Goal: Task Accomplishment & Management: Manage account settings

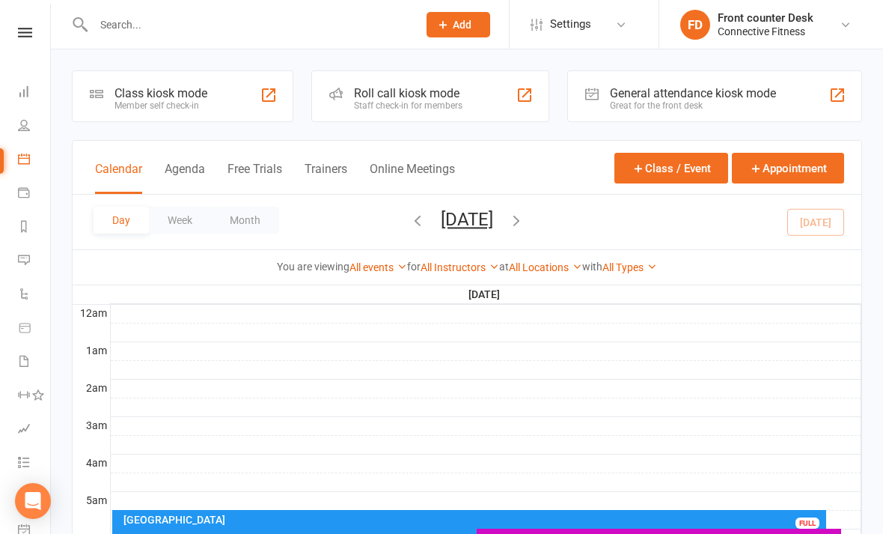
click at [330, 32] on input "text" at bounding box center [248, 24] width 318 height 21
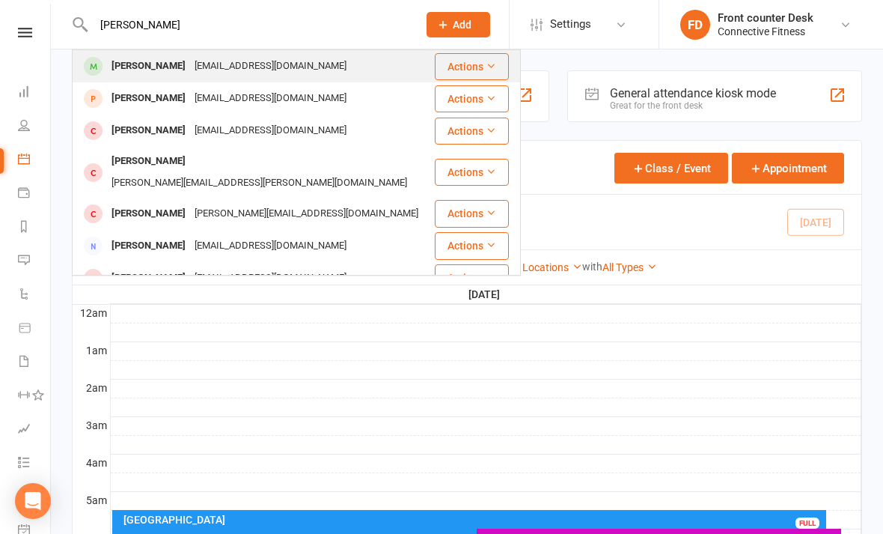
type input "[PERSON_NAME]"
click at [363, 61] on div "[PERSON_NAME] [EMAIL_ADDRESS][DOMAIN_NAME]" at bounding box center [253, 66] width 360 height 31
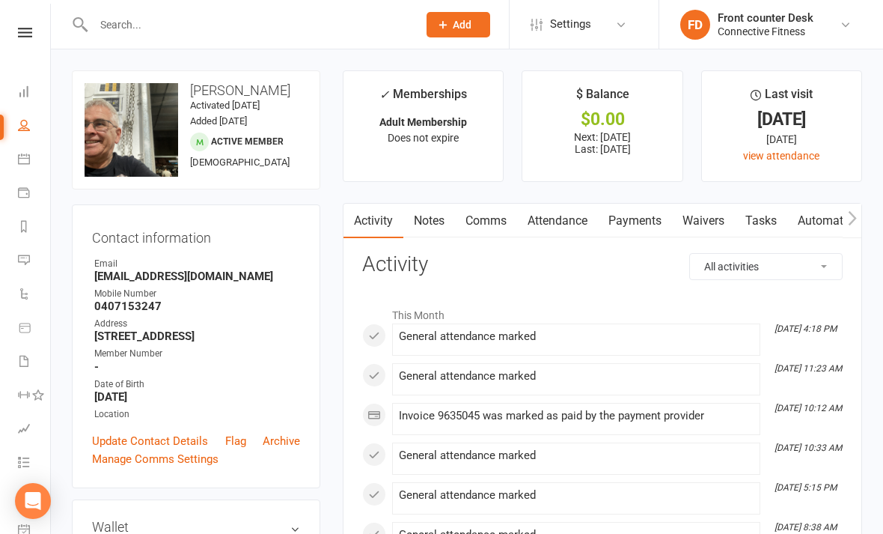
click at [374, 26] on input "text" at bounding box center [248, 24] width 318 height 21
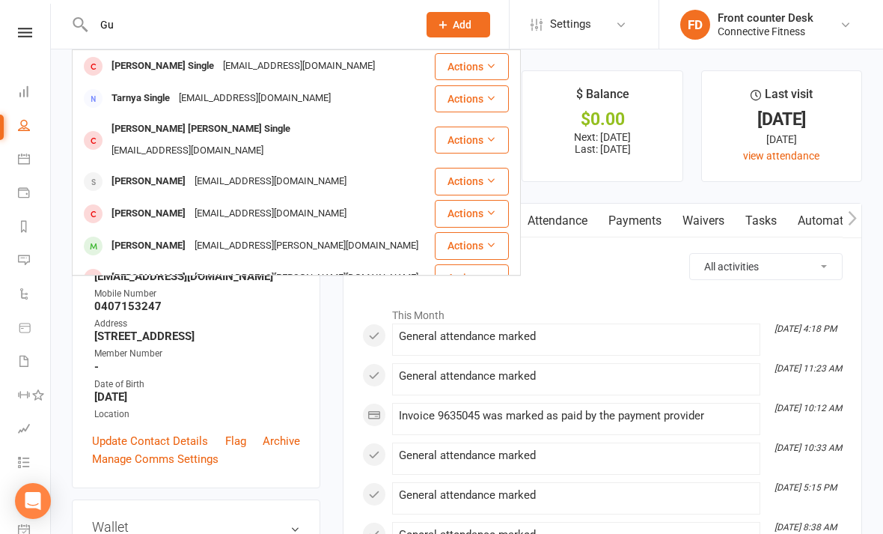
type input "G"
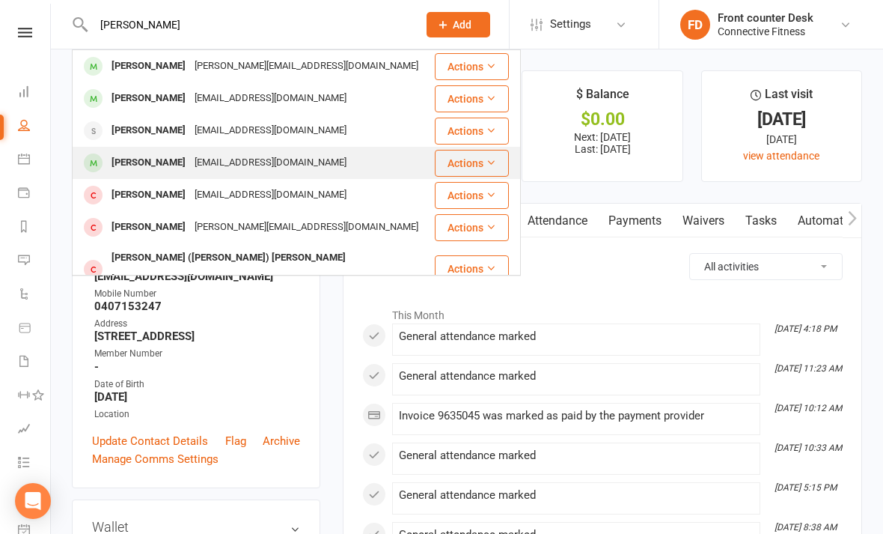
type input "[PERSON_NAME]"
click at [380, 161] on div "[PERSON_NAME] [PERSON_NAME][EMAIL_ADDRESS][DOMAIN_NAME]" at bounding box center [253, 162] width 360 height 31
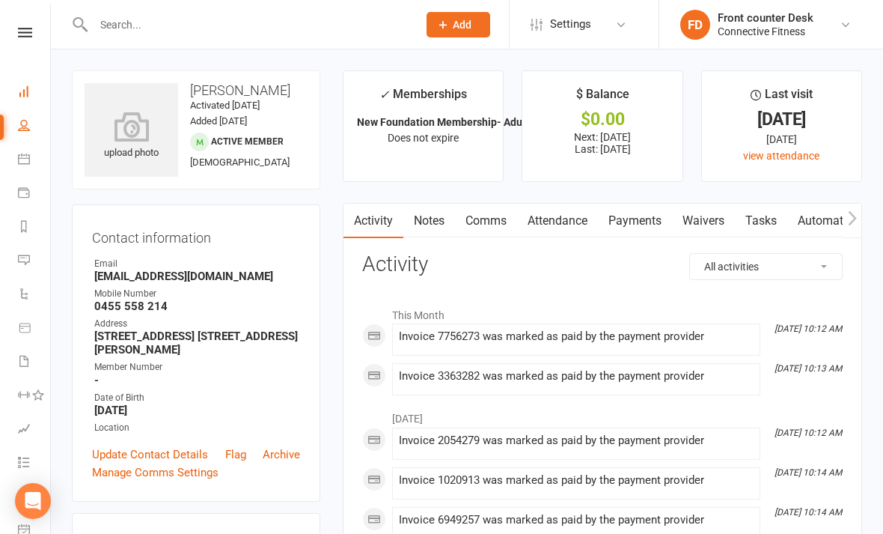
click at [35, 92] on link "Dashboard" at bounding box center [35, 93] width 34 height 34
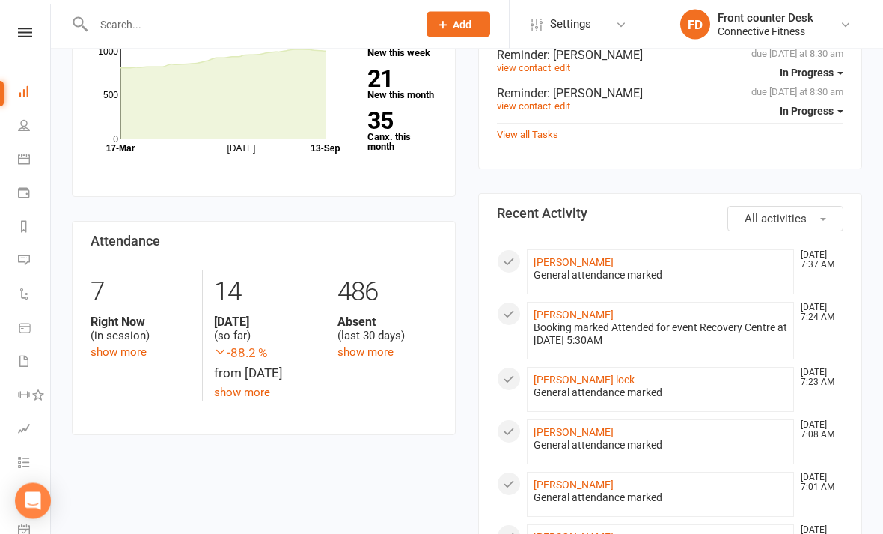
scroll to position [499, 0]
click at [136, 354] on link "show more" at bounding box center [119, 352] width 56 height 13
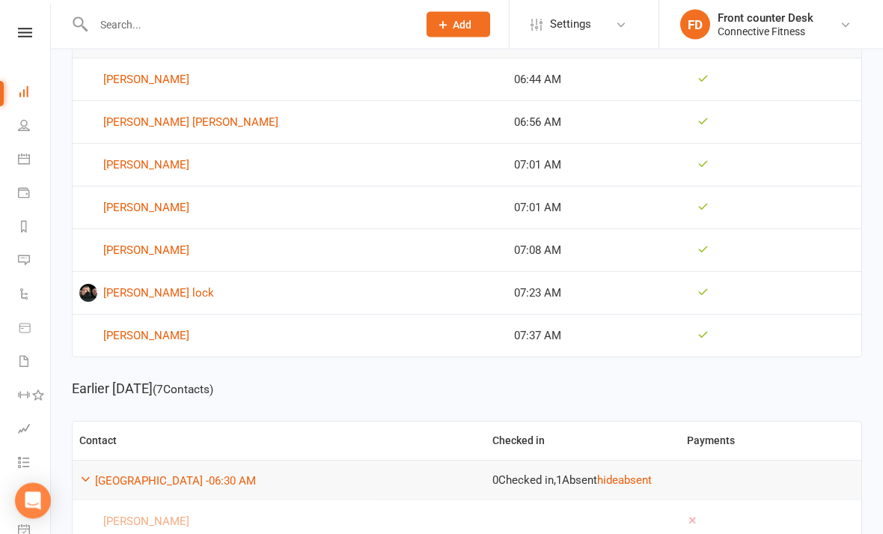
scroll to position [429, 0]
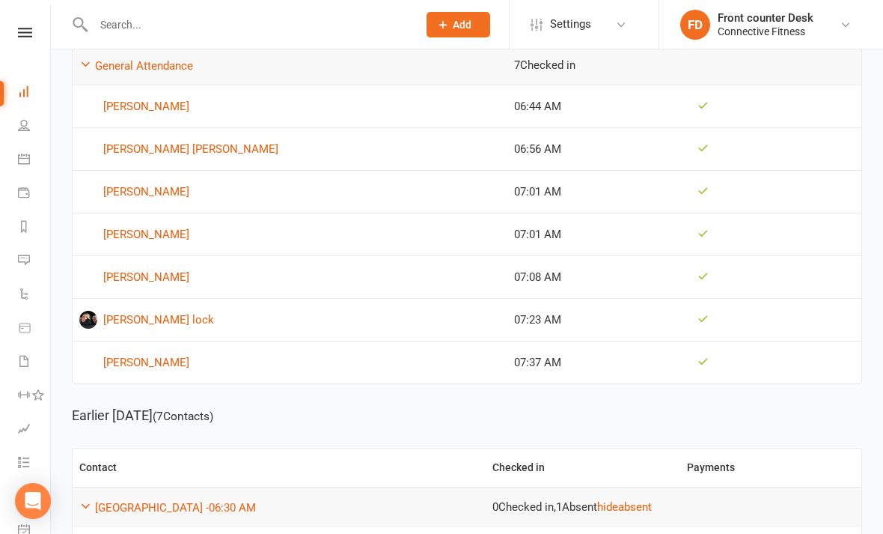
click at [378, 20] on input "text" at bounding box center [248, 24] width 318 height 21
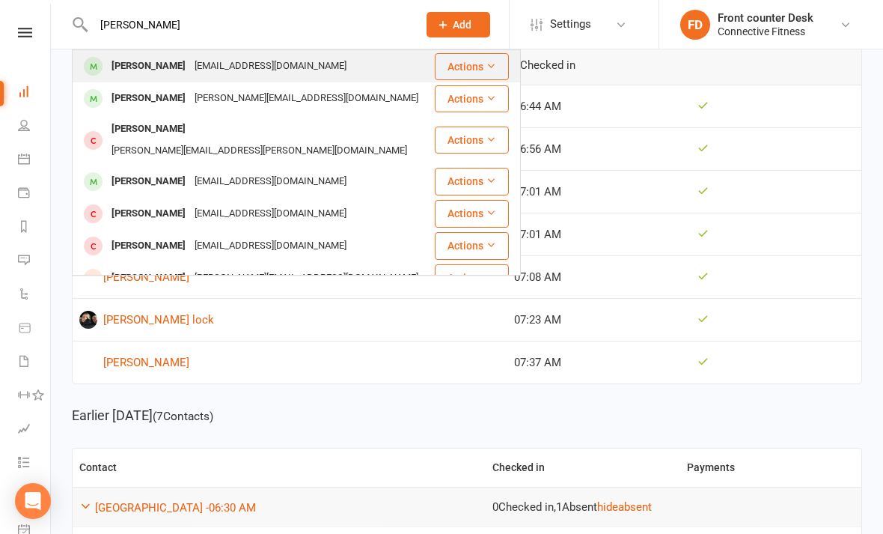
type input "[PERSON_NAME]"
click at [377, 53] on div "[PERSON_NAME] [EMAIL_ADDRESS][DOMAIN_NAME]" at bounding box center [253, 66] width 360 height 31
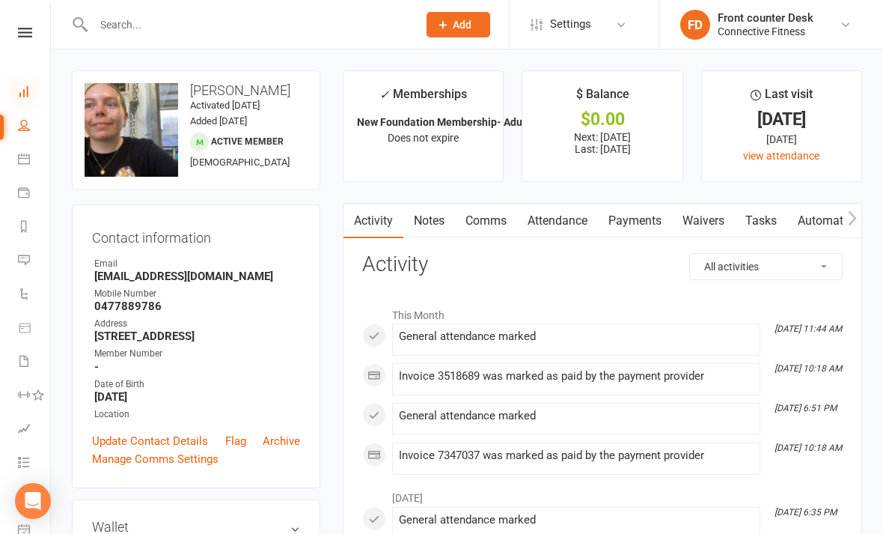
click at [28, 87] on icon at bounding box center [24, 91] width 12 height 12
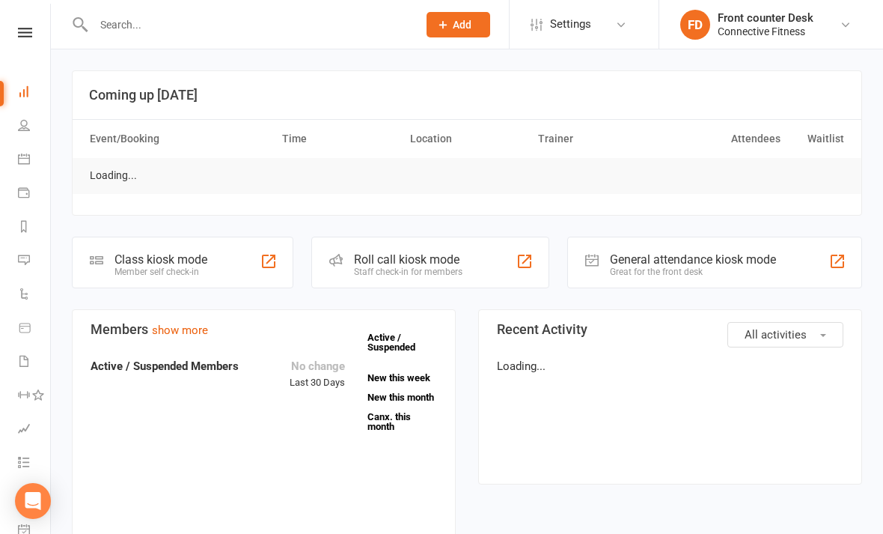
click at [158, 31] on input "text" at bounding box center [248, 24] width 318 height 21
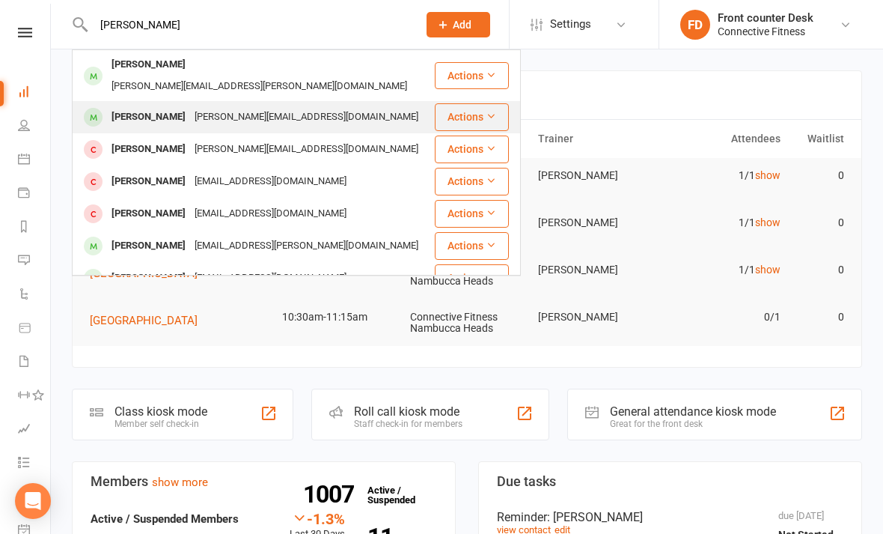
type input "[PERSON_NAME]"
click at [379, 102] on div "[PERSON_NAME] [PERSON_NAME][EMAIL_ADDRESS][DOMAIN_NAME]" at bounding box center [253, 117] width 360 height 31
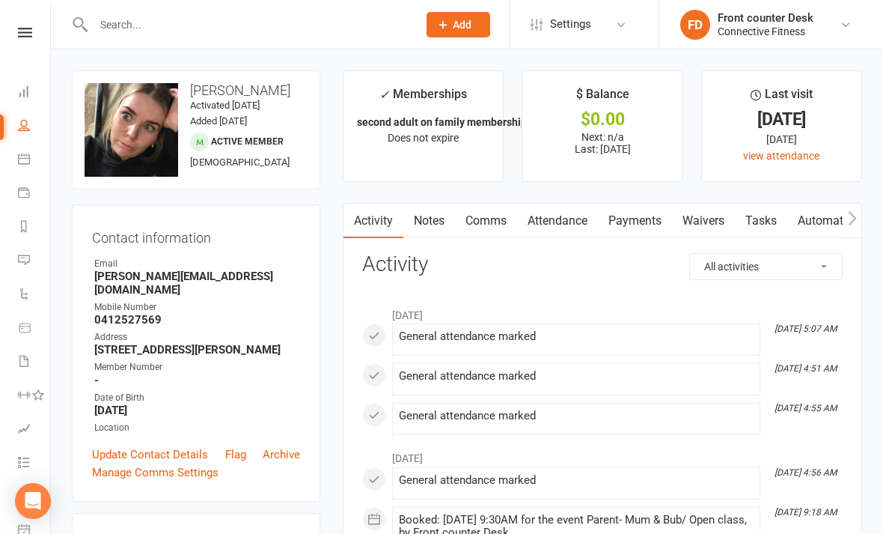
click at [361, 17] on input "text" at bounding box center [248, 24] width 318 height 21
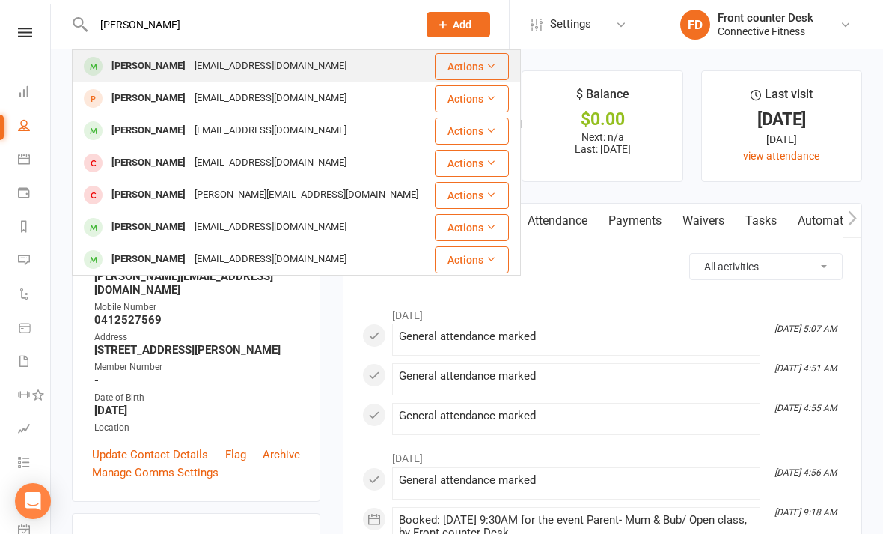
type input "[PERSON_NAME]"
click at [376, 74] on div "[PERSON_NAME] [EMAIL_ADDRESS][DOMAIN_NAME]" at bounding box center [252, 66] width 359 height 31
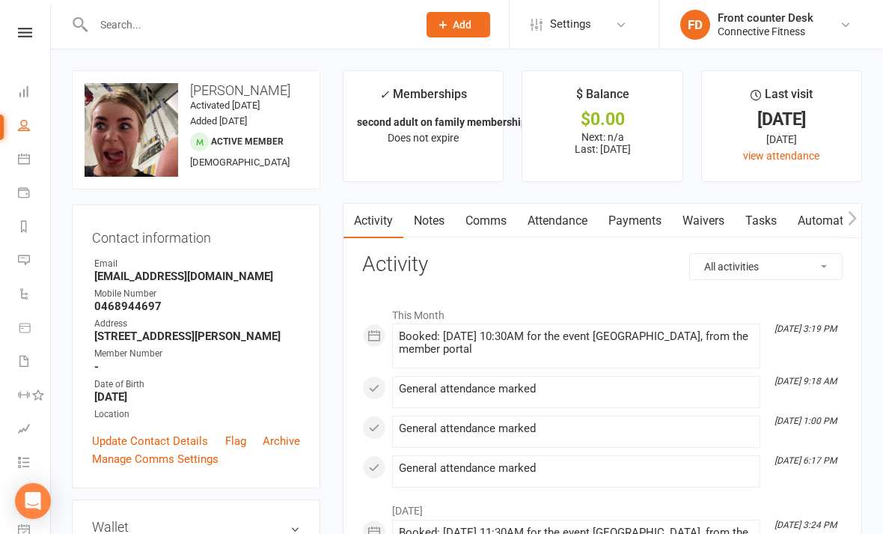
click at [314, 33] on input "text" at bounding box center [248, 24] width 318 height 21
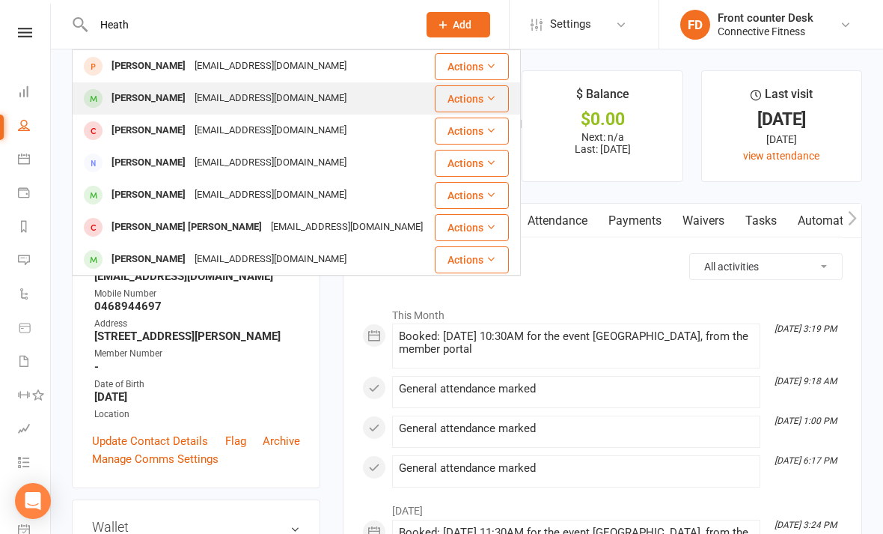
type input "Heath"
click at [369, 93] on div "[PERSON_NAME] [PERSON_NAME][EMAIL_ADDRESS][DOMAIN_NAME]" at bounding box center [253, 98] width 360 height 31
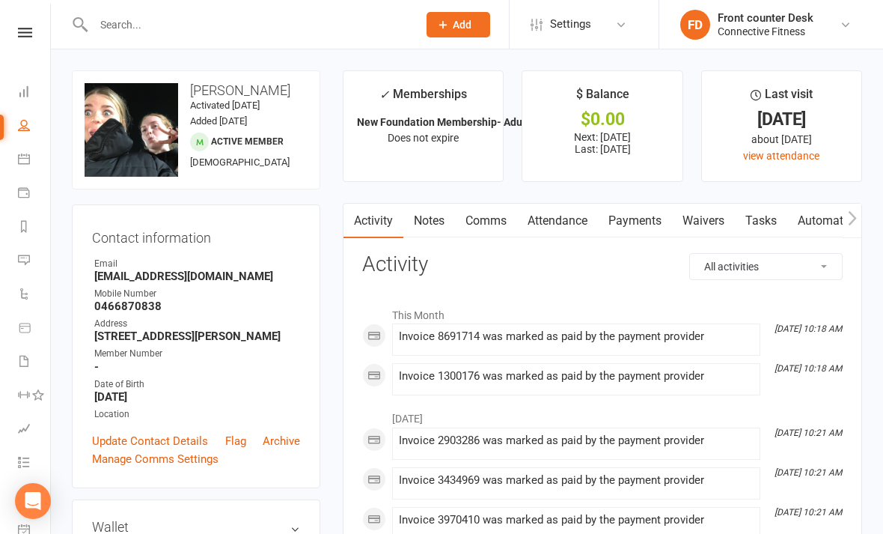
click at [351, 19] on input "text" at bounding box center [248, 24] width 318 height 21
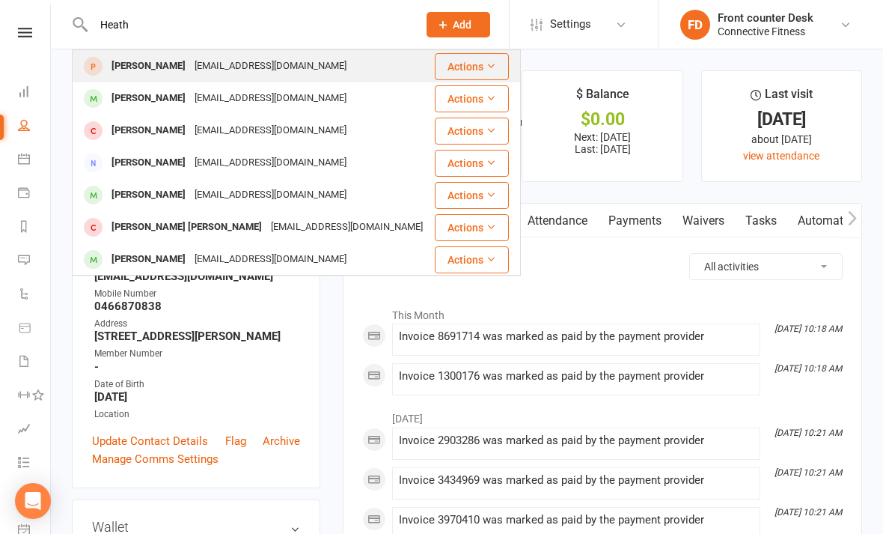
type input "Heath"
click at [376, 61] on div "[PERSON_NAME] [PERSON_NAME][EMAIL_ADDRESS][DOMAIN_NAME]" at bounding box center [253, 66] width 360 height 31
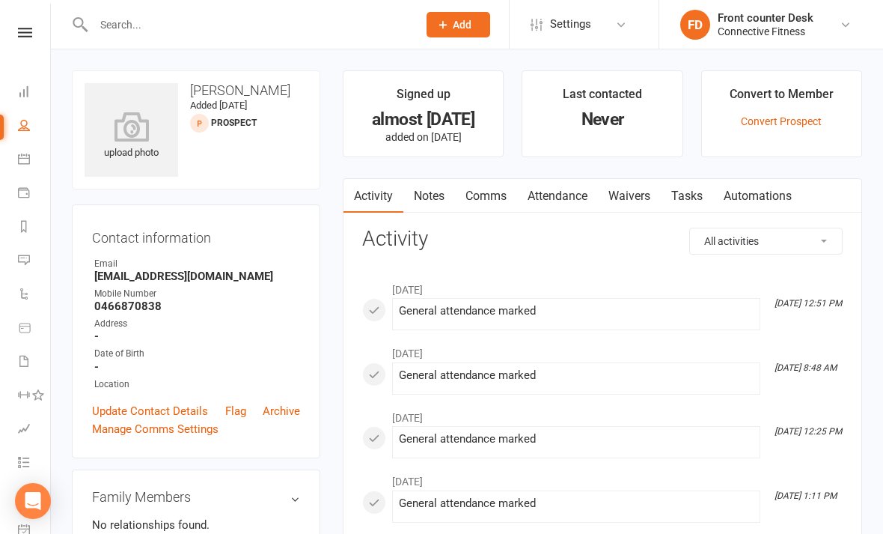
click at [367, 22] on input "text" at bounding box center [248, 24] width 318 height 21
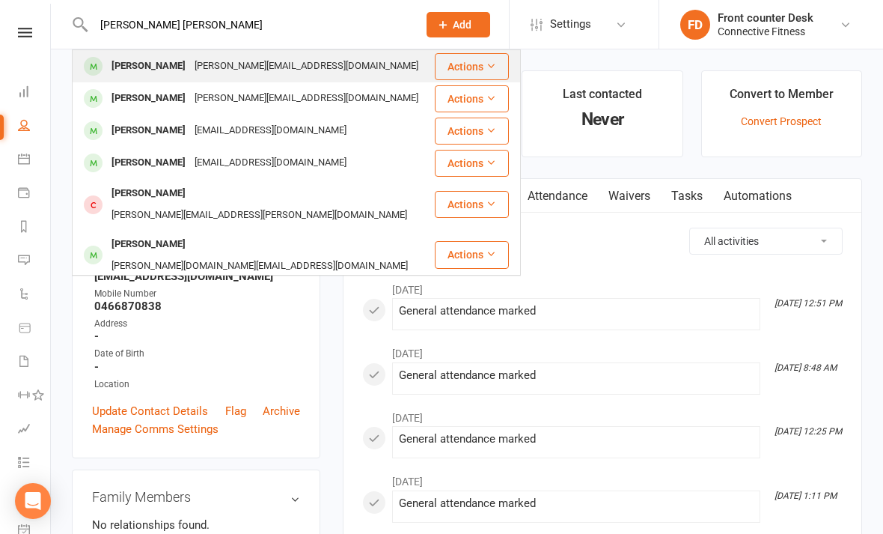
type input "[PERSON_NAME] [PERSON_NAME]"
click at [353, 67] on div "[PERSON_NAME] [PERSON_NAME][EMAIL_ADDRESS][DOMAIN_NAME]" at bounding box center [253, 66] width 360 height 31
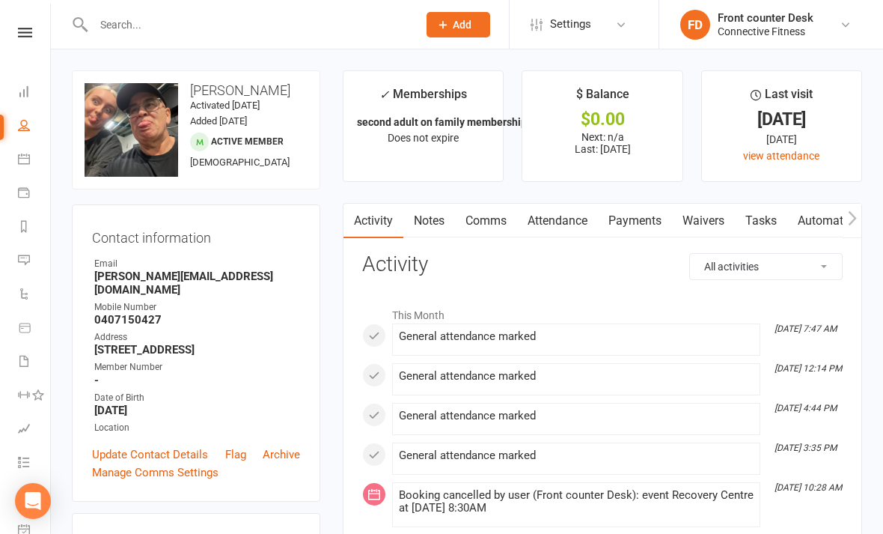
click at [342, 28] on input "text" at bounding box center [248, 24] width 318 height 21
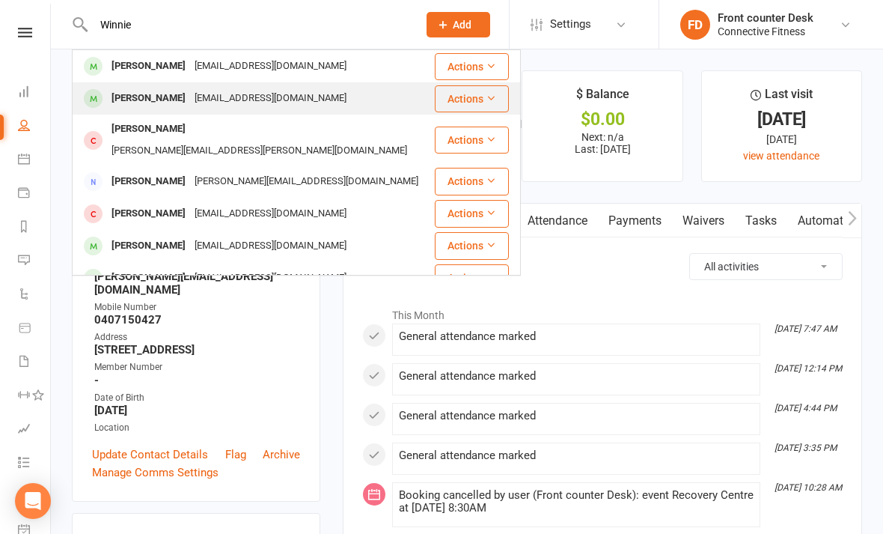
type input "Winnie"
click at [359, 103] on div "[PERSON_NAME] [PERSON_NAME][EMAIL_ADDRESS][DOMAIN_NAME]" at bounding box center [253, 98] width 360 height 31
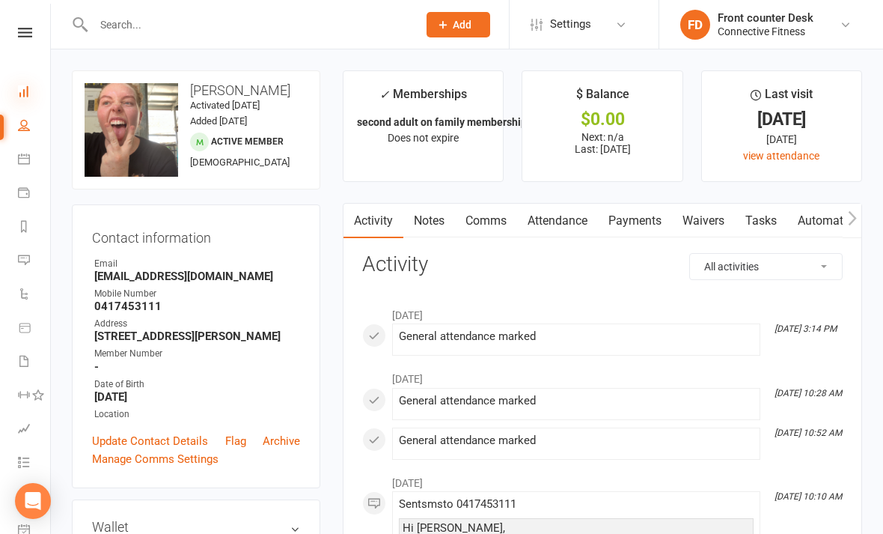
click at [28, 95] on icon at bounding box center [24, 91] width 12 height 12
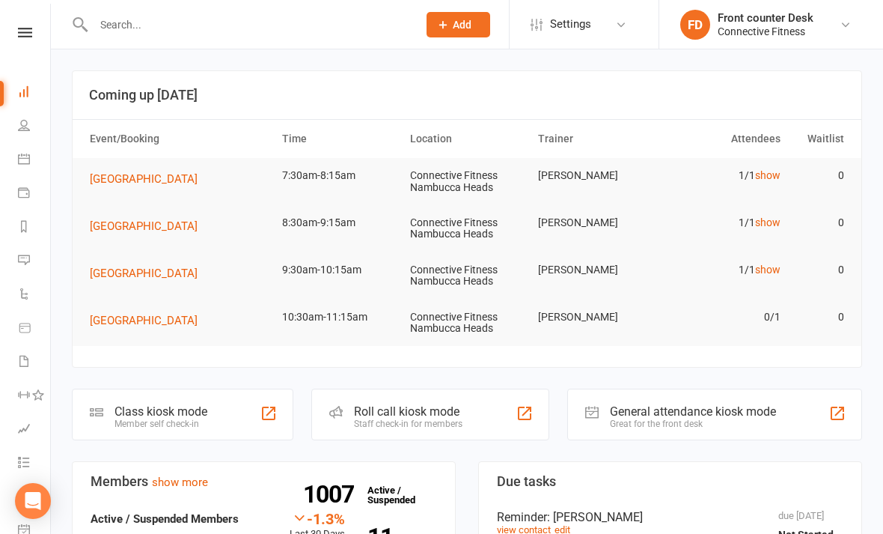
click at [290, 29] on input "text" at bounding box center [248, 24] width 318 height 21
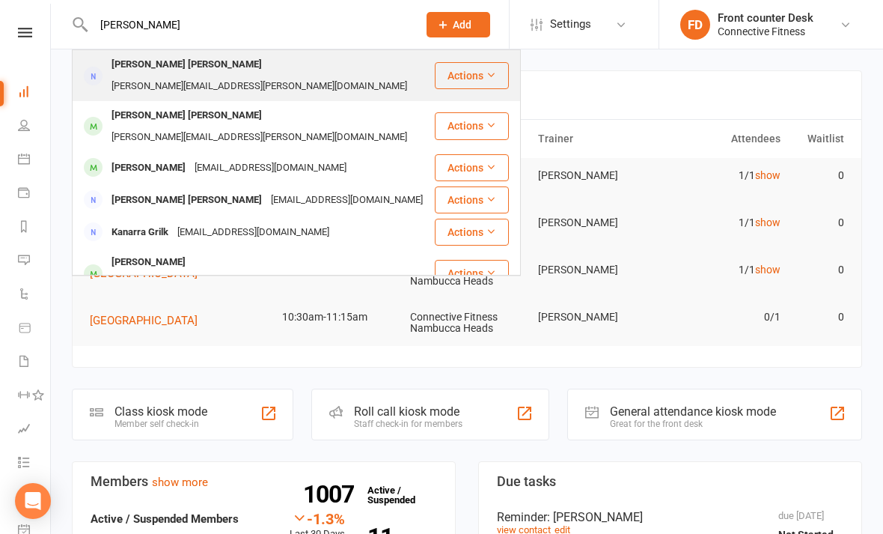
type input "[PERSON_NAME]"
click at [363, 62] on div "[PERSON_NAME] [PERSON_NAME] [PERSON_NAME][EMAIL_ADDRESS][PERSON_NAME][DOMAIN_NA…" at bounding box center [253, 75] width 360 height 49
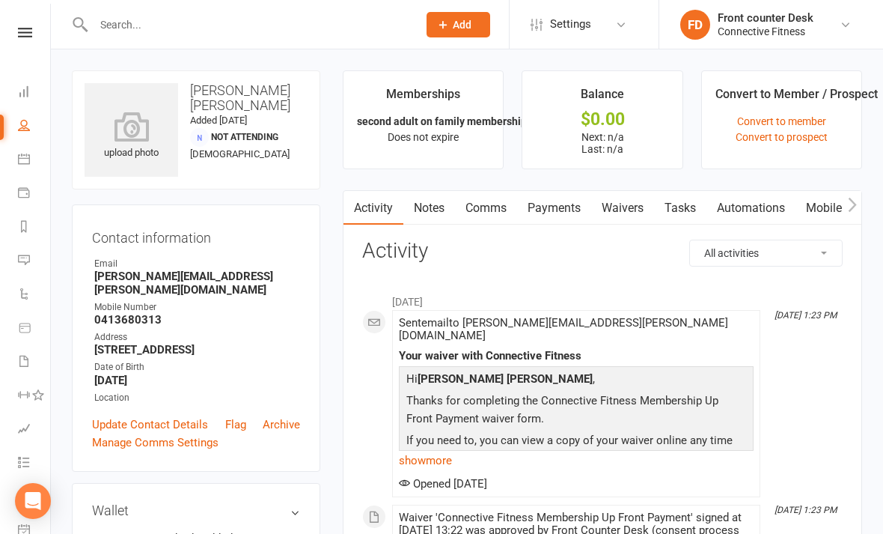
click at [367, 25] on input "text" at bounding box center [248, 24] width 318 height 21
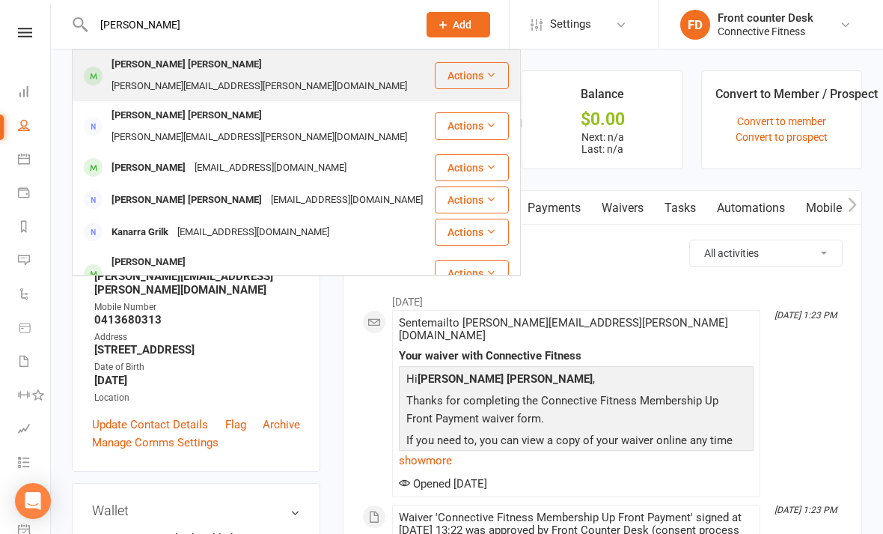
type input "[PERSON_NAME]"
click at [385, 63] on div "[PERSON_NAME] [PERSON_NAME] [PERSON_NAME][EMAIL_ADDRESS][PERSON_NAME][DOMAIN_NA…" at bounding box center [253, 75] width 360 height 49
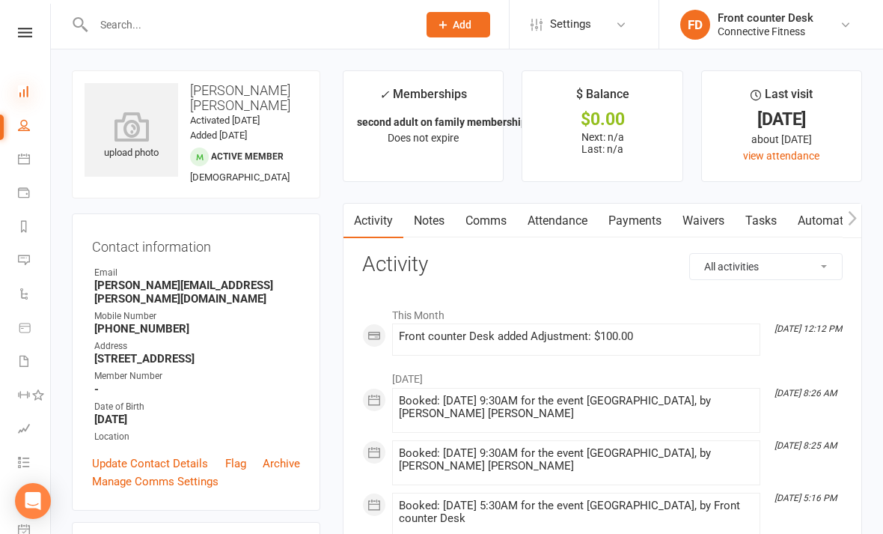
click at [23, 93] on icon at bounding box center [24, 91] width 12 height 12
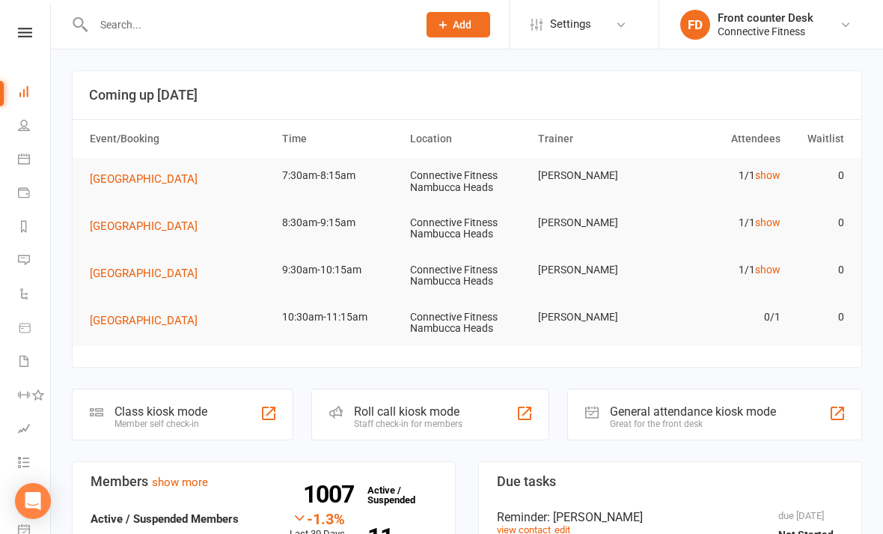
click at [354, 31] on input "text" at bounding box center [248, 24] width 318 height 21
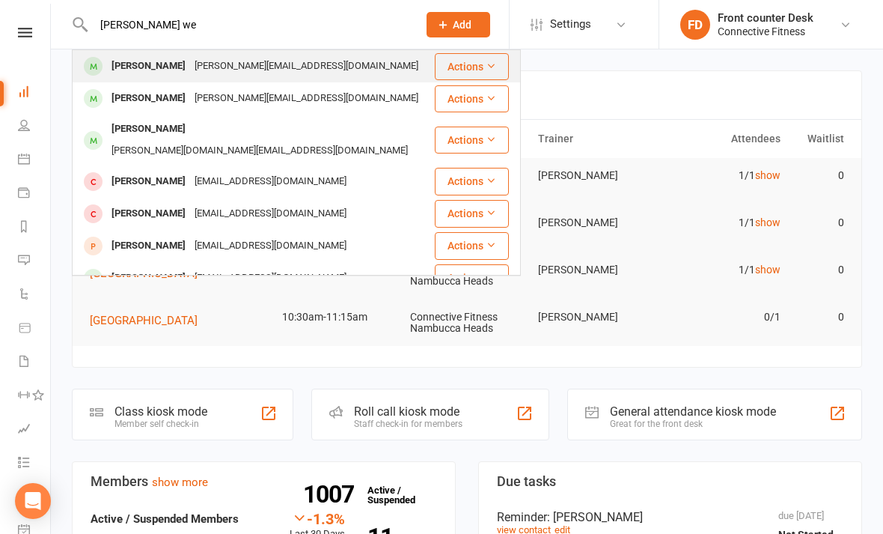
type input "[PERSON_NAME] we"
click at [312, 67] on div "[PERSON_NAME] [PERSON_NAME][EMAIL_ADDRESS][DOMAIN_NAME]" at bounding box center [253, 66] width 360 height 31
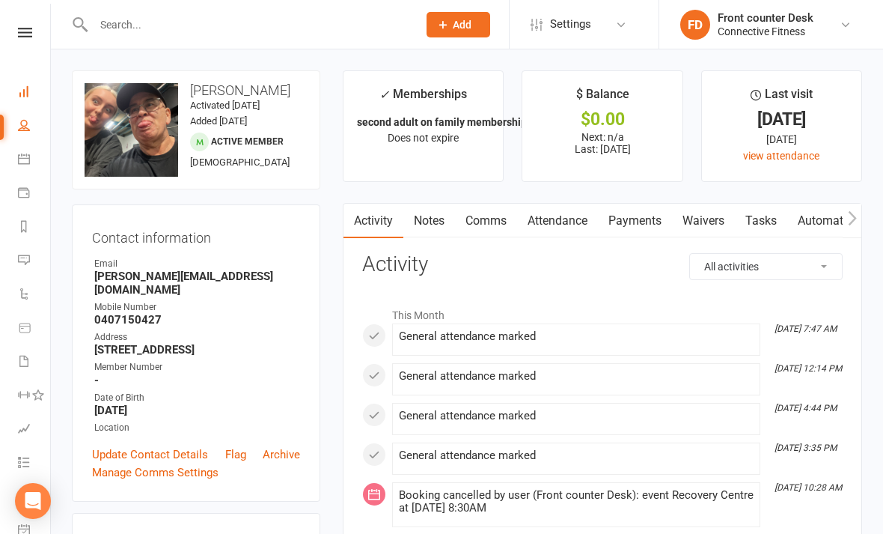
click at [35, 99] on link "Dashboard" at bounding box center [35, 93] width 34 height 34
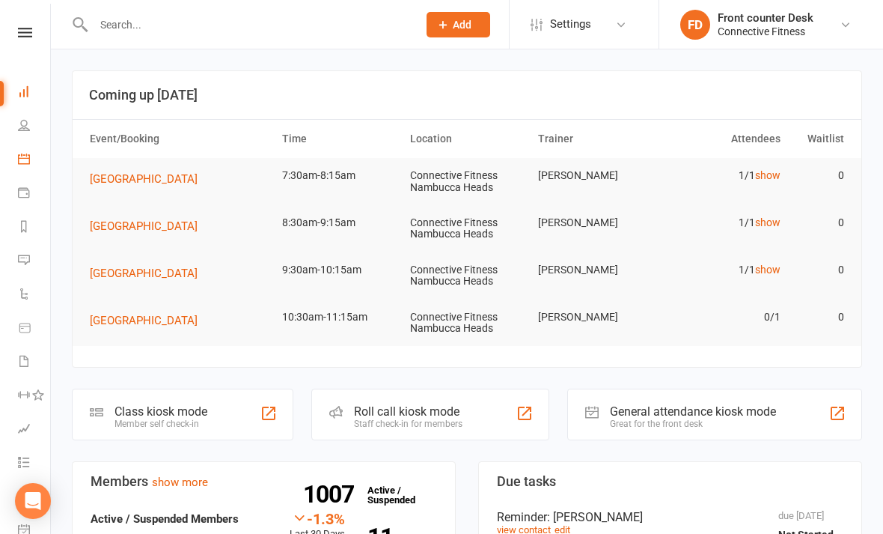
click at [22, 166] on link "Calendar" at bounding box center [35, 161] width 34 height 34
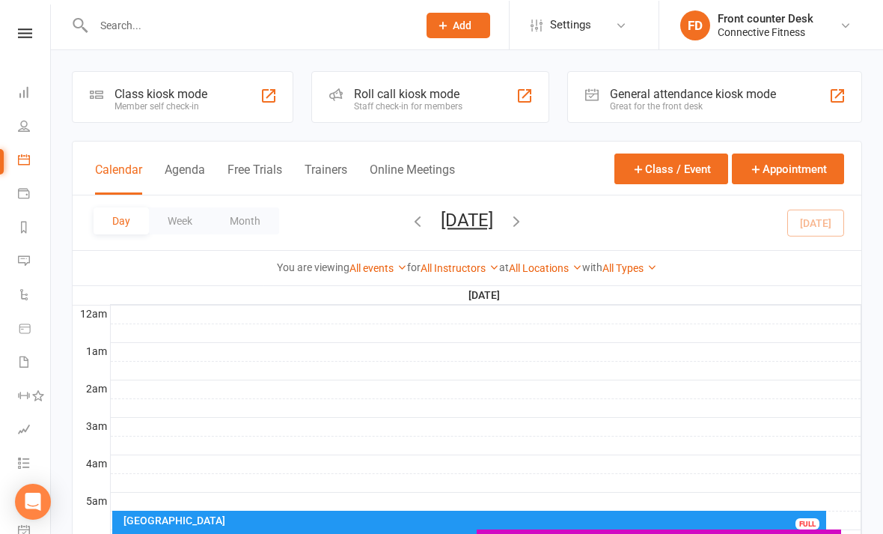
click at [215, 25] on input "text" at bounding box center [248, 24] width 318 height 21
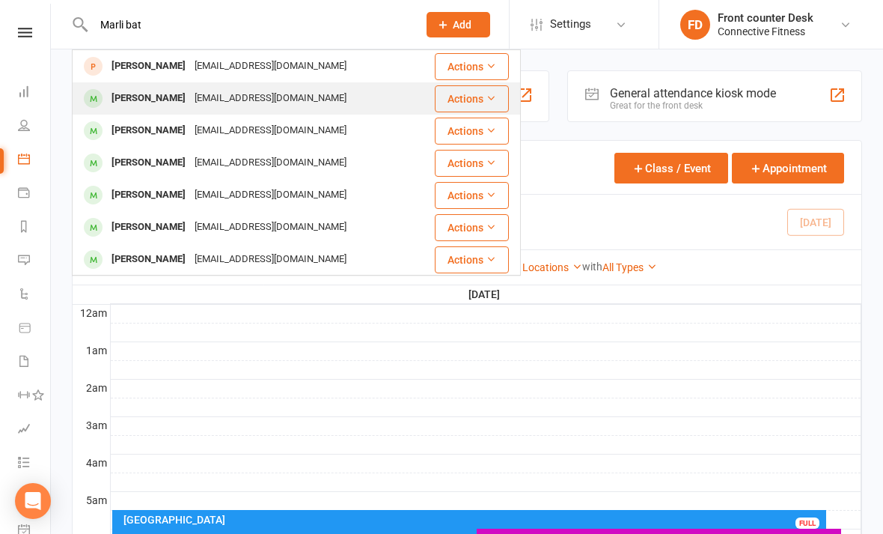
type input "Marli bat"
click at [344, 97] on div "[PERSON_NAME] [PERSON_NAME][EMAIL_ADDRESS][DOMAIN_NAME]" at bounding box center [253, 98] width 360 height 31
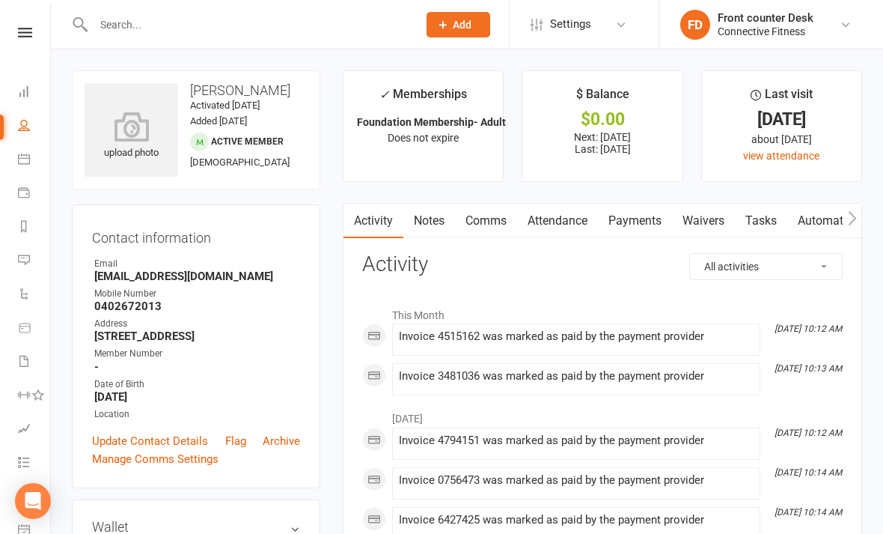
click at [366, 33] on input "text" at bounding box center [248, 24] width 318 height 21
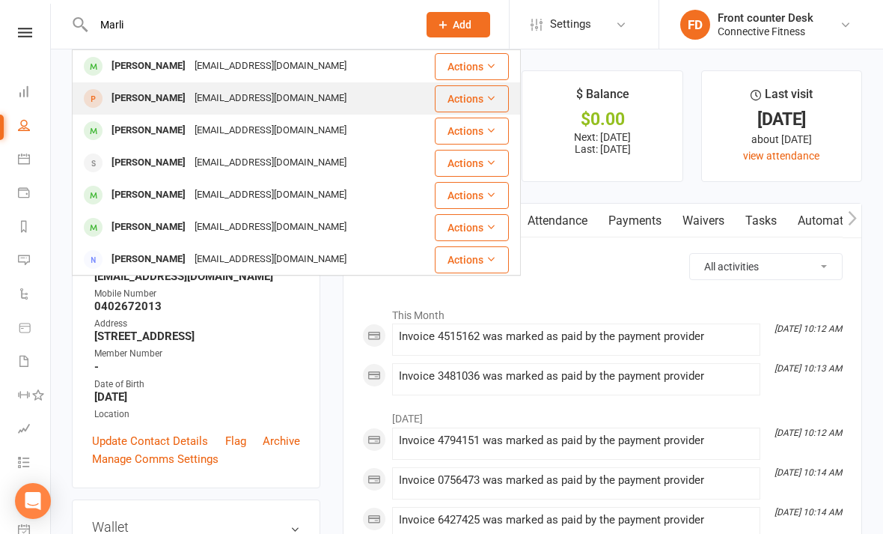
type input "Marli"
click at [382, 100] on div "[PERSON_NAME] [PERSON_NAME][EMAIL_ADDRESS][DOMAIN_NAME]" at bounding box center [248, 98] width 350 height 31
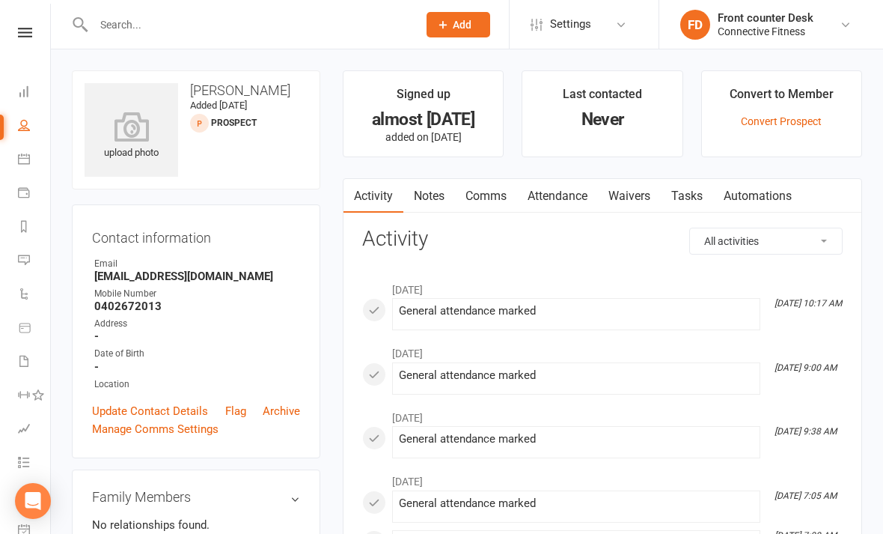
click at [344, 32] on input "text" at bounding box center [248, 24] width 318 height 21
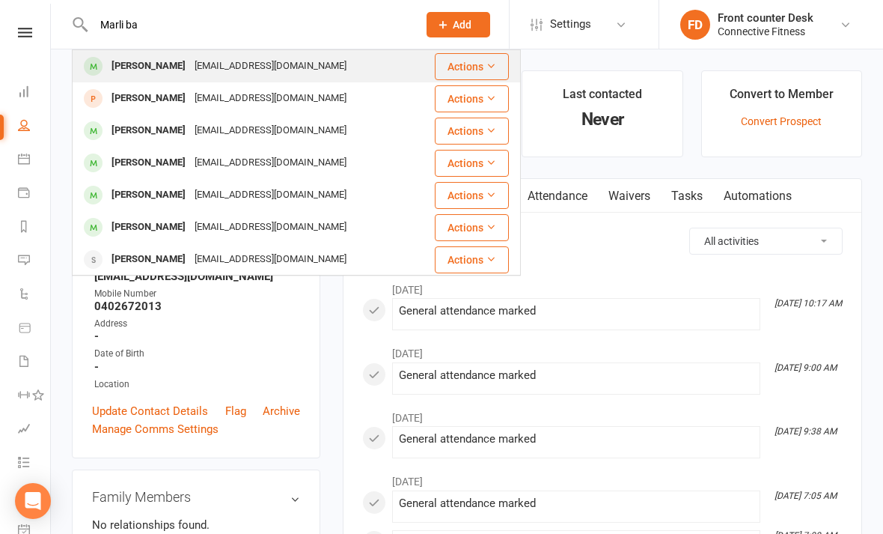
type input "Marli ba"
click at [374, 70] on div "[PERSON_NAME] [PERSON_NAME][EMAIL_ADDRESS][DOMAIN_NAME]" at bounding box center [253, 66] width 360 height 31
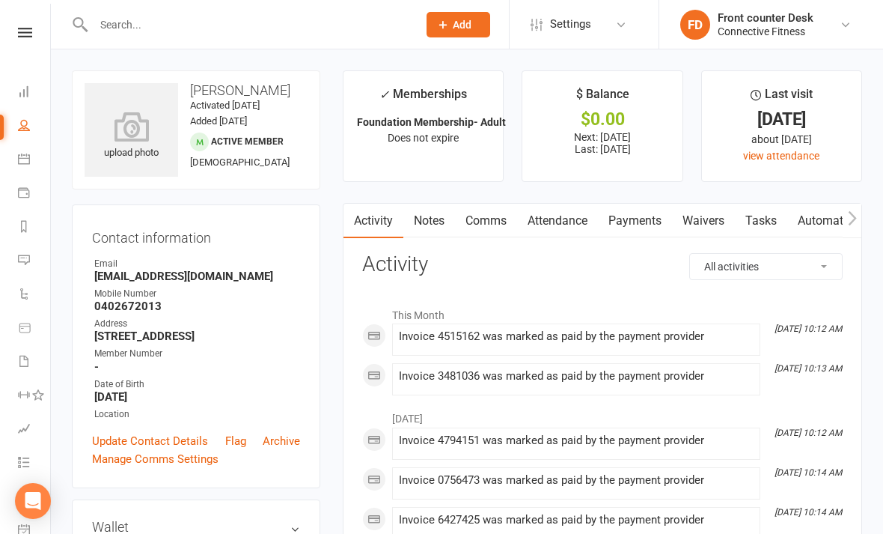
click at [361, 33] on input "text" at bounding box center [248, 24] width 318 height 21
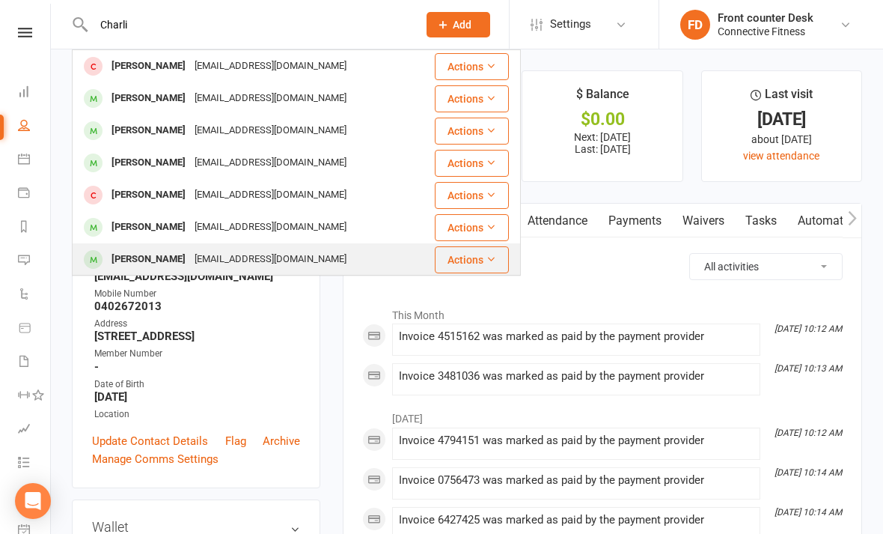
type input "Charli"
click at [349, 255] on div "[PERSON_NAME] [EMAIL_ADDRESS][DOMAIN_NAME]" at bounding box center [253, 259] width 360 height 31
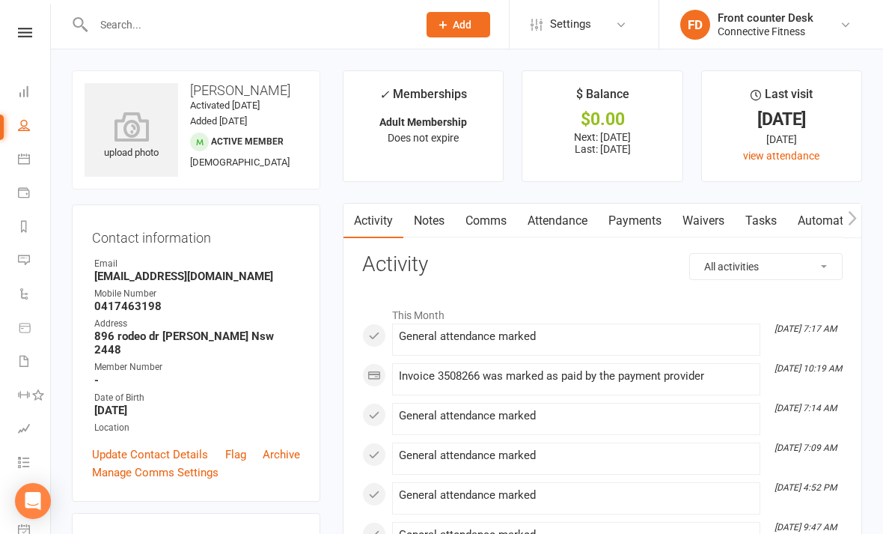
click at [372, 24] on input "text" at bounding box center [248, 24] width 318 height 21
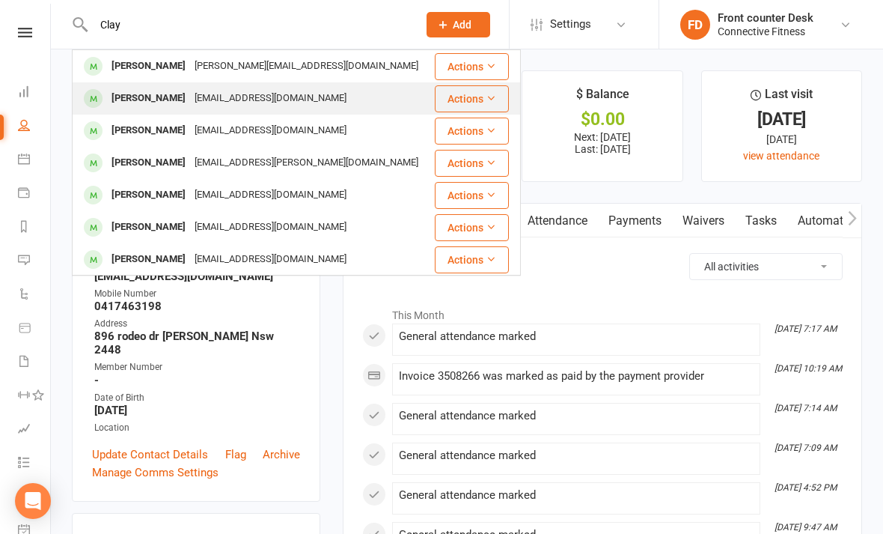
type input "Clay"
click at [379, 101] on div "[PERSON_NAME] [EMAIL_ADDRESS][DOMAIN_NAME]" at bounding box center [252, 98] width 359 height 31
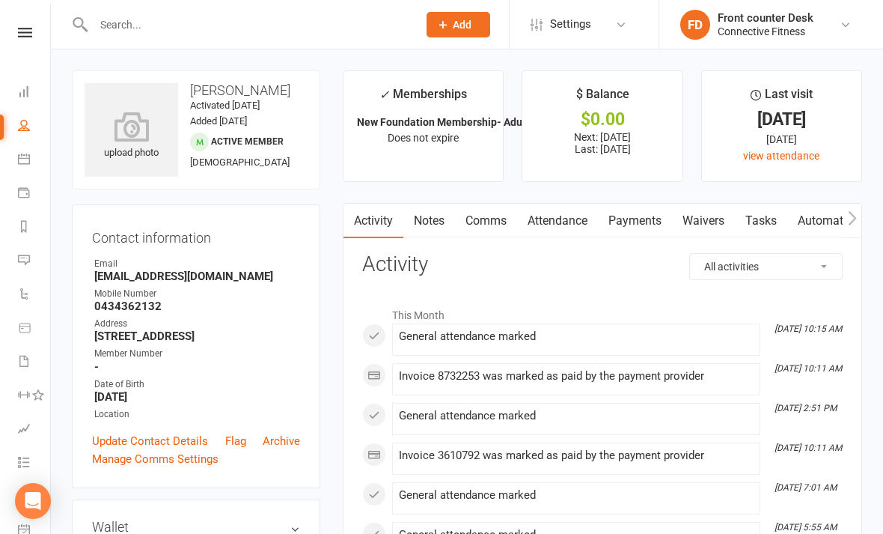
click at [352, 34] on input "text" at bounding box center [248, 24] width 318 height 21
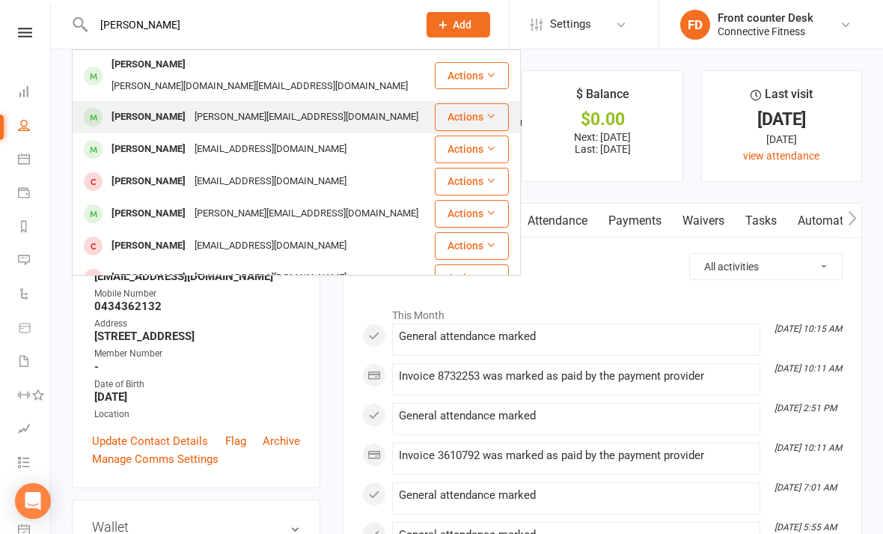
type input "[PERSON_NAME]"
click at [381, 102] on div "[PERSON_NAME] [PERSON_NAME][EMAIL_ADDRESS][DOMAIN_NAME]" at bounding box center [253, 117] width 360 height 31
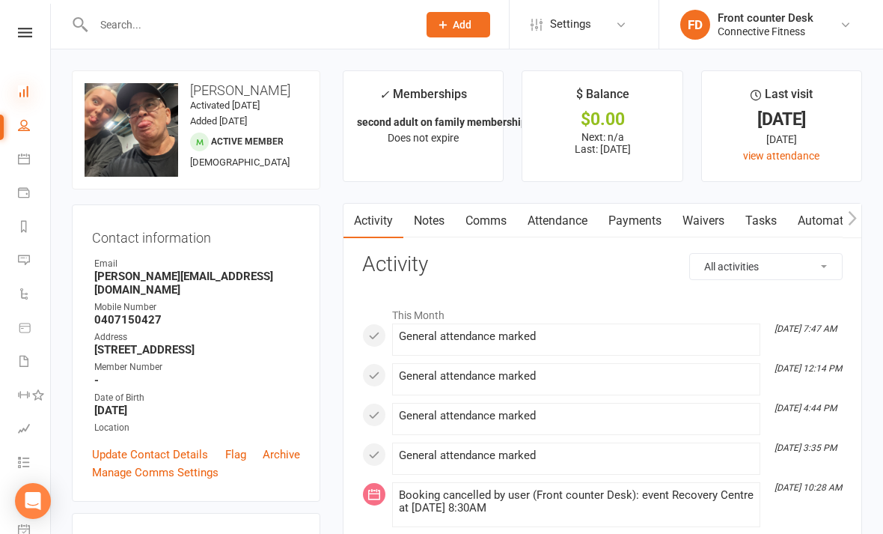
click at [27, 97] on icon at bounding box center [24, 91] width 12 height 12
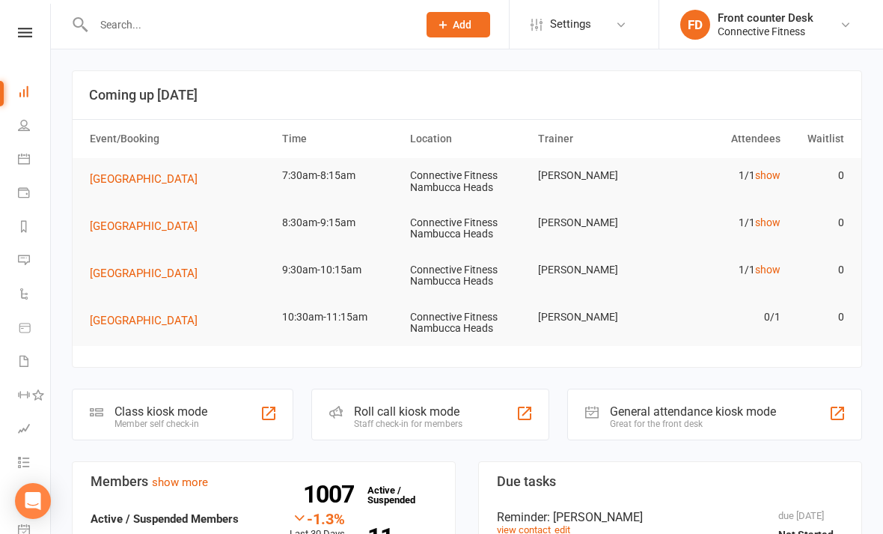
click at [353, 22] on input "text" at bounding box center [248, 24] width 318 height 21
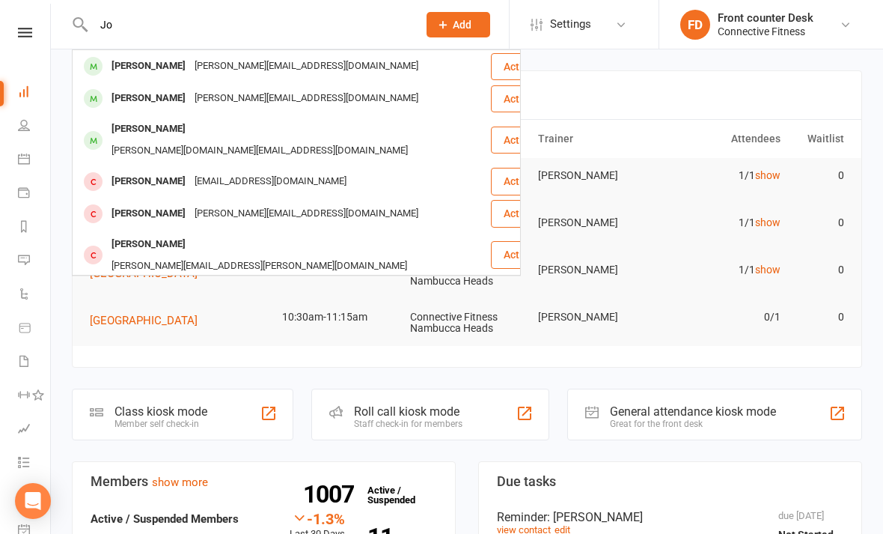
type input "J"
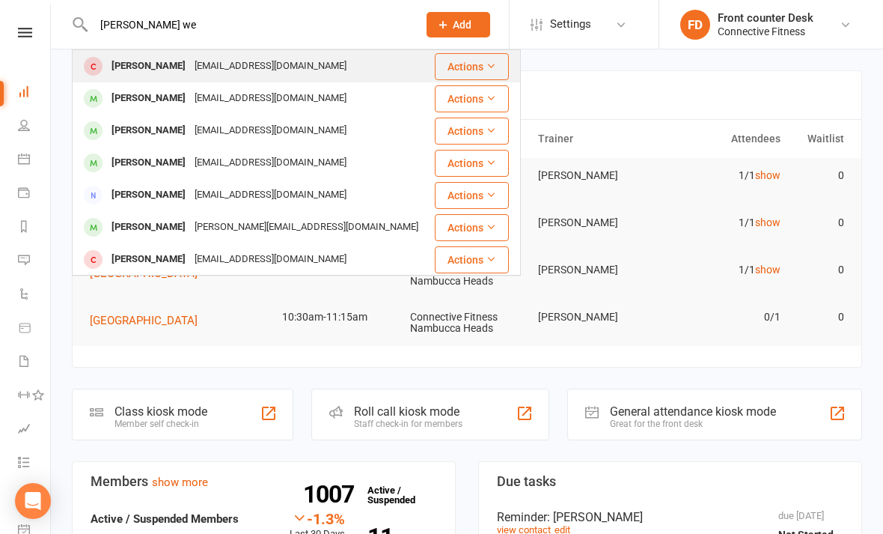
type input "[PERSON_NAME] we"
click at [385, 65] on div "[PERSON_NAME] [EMAIL_ADDRESS][DOMAIN_NAME]" at bounding box center [253, 66] width 360 height 31
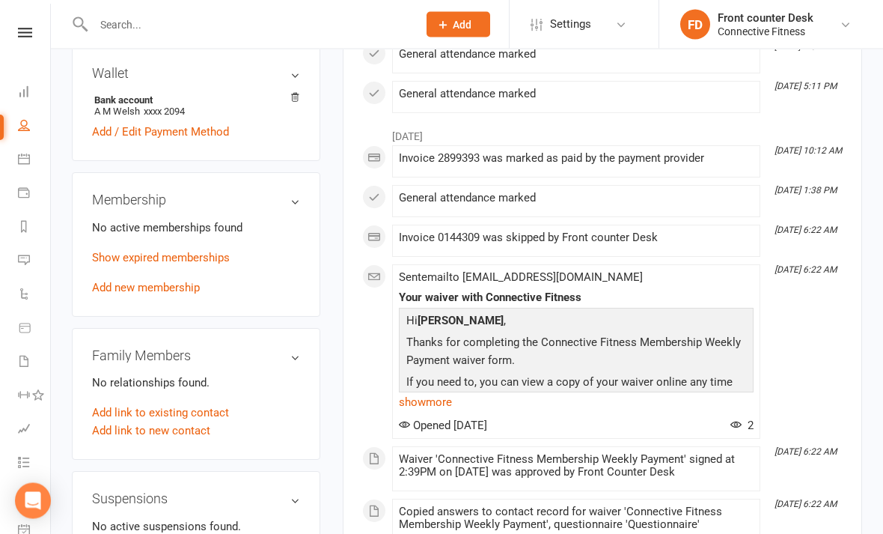
scroll to position [454, 0]
click at [28, 86] on icon at bounding box center [24, 91] width 12 height 12
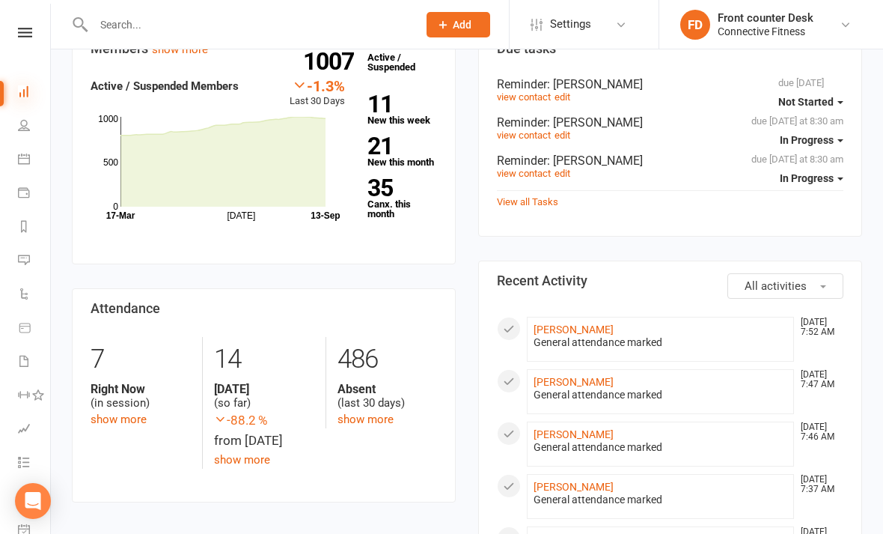
scroll to position [419, 0]
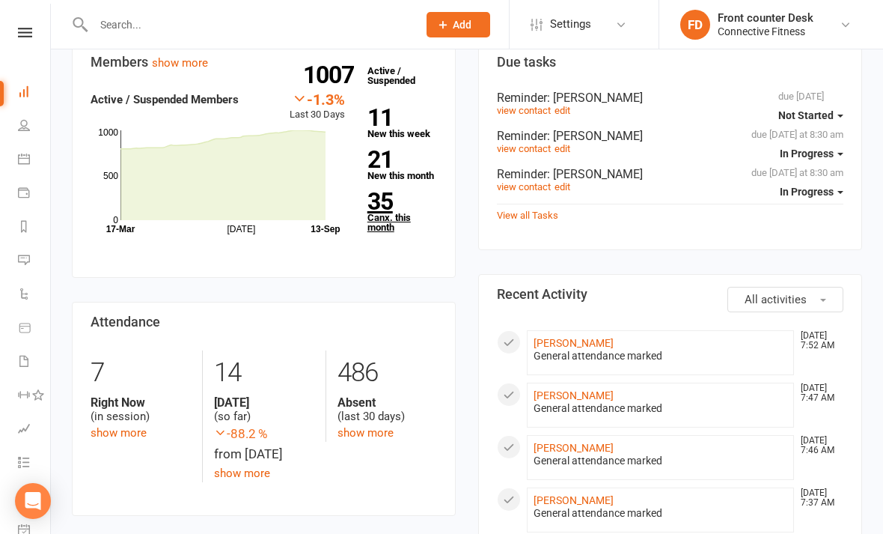
click at [390, 203] on strong "35" at bounding box center [399, 201] width 64 height 22
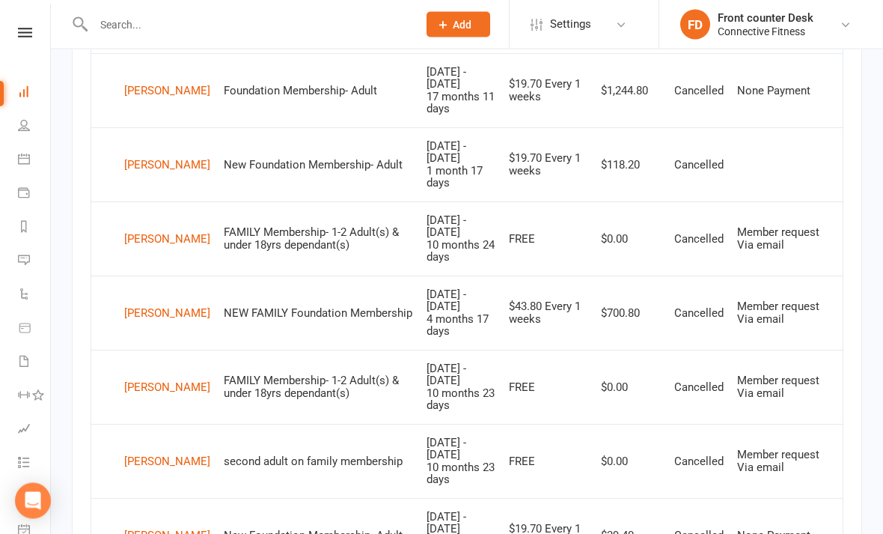
scroll to position [1202, 0]
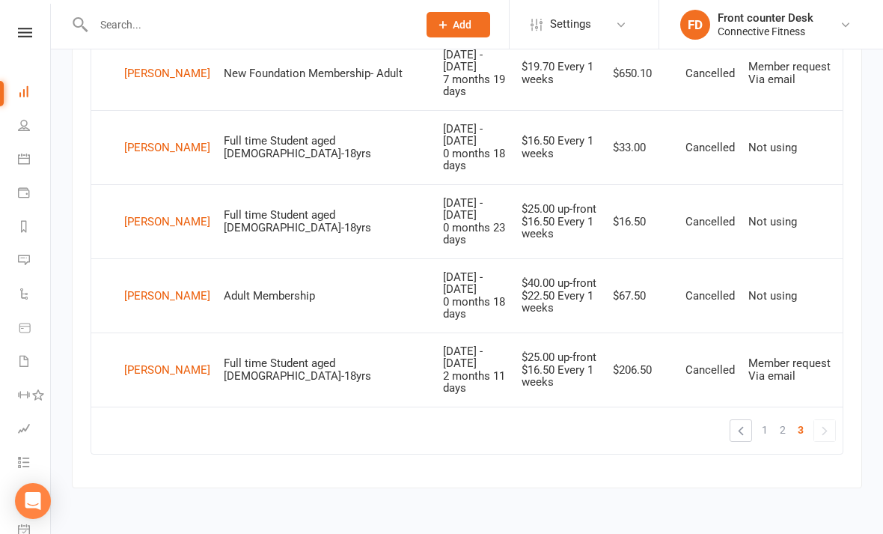
scroll to position [596, 0]
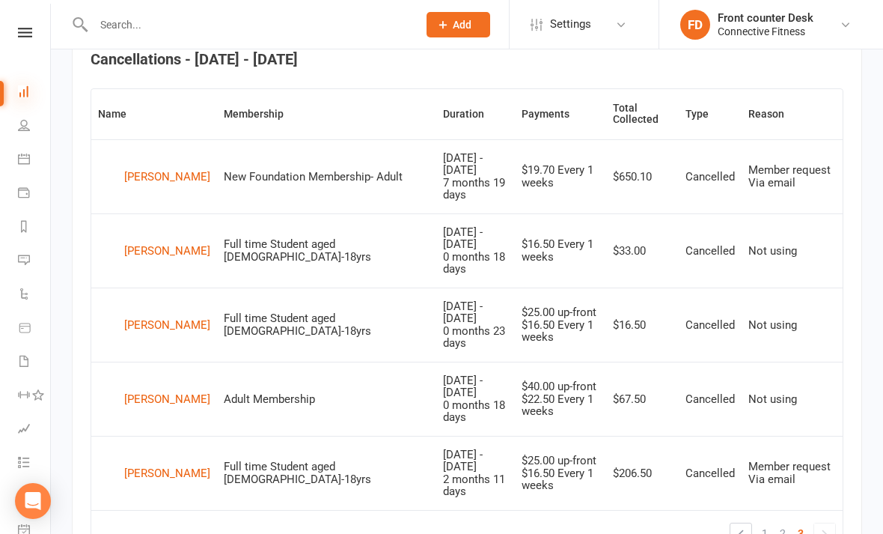
click at [29, 86] on icon at bounding box center [24, 91] width 12 height 12
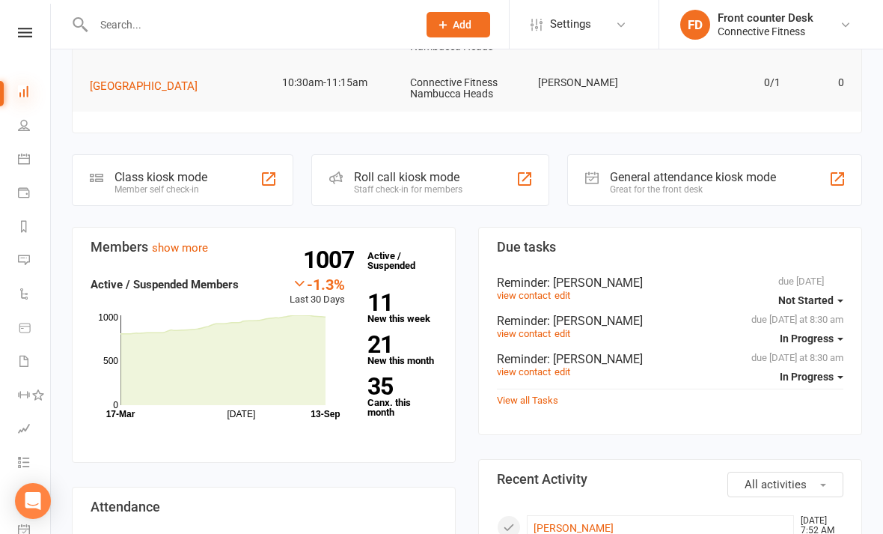
scroll to position [235, 0]
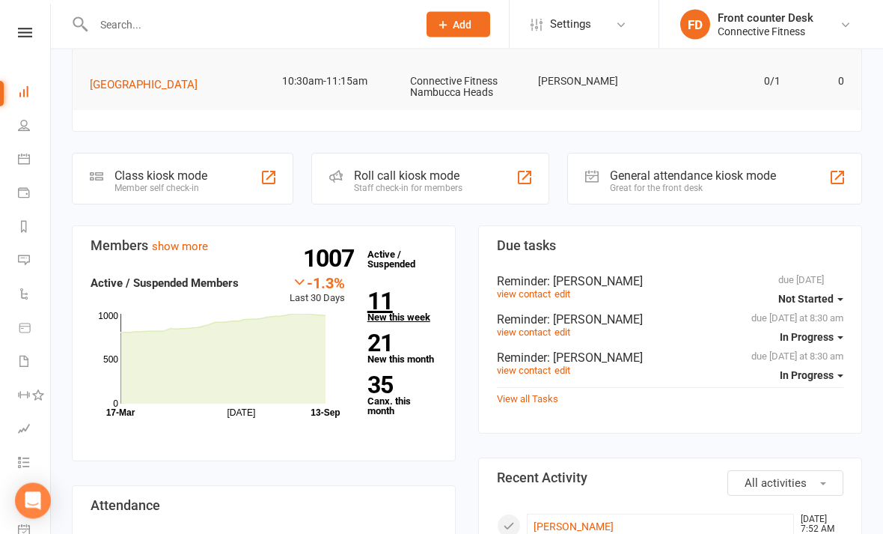
click at [414, 310] on link "11 New this week" at bounding box center [402, 306] width 70 height 32
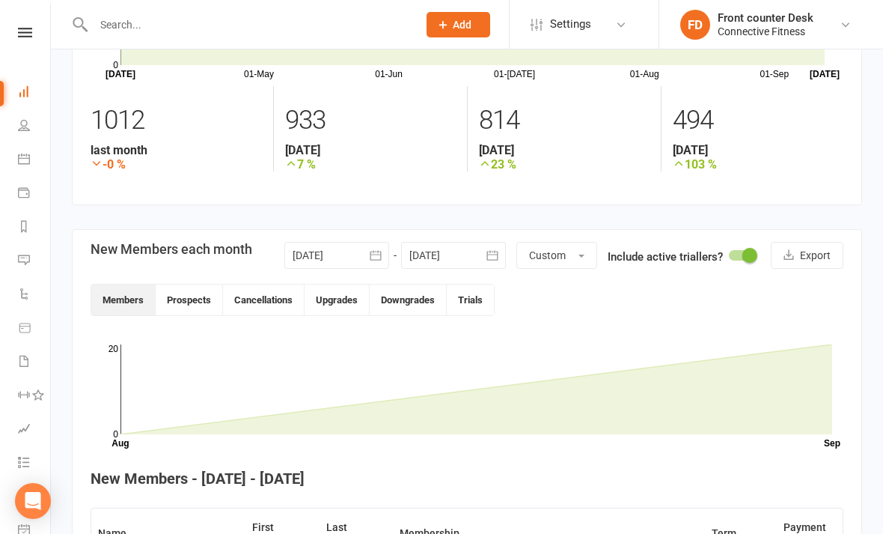
scroll to position [127, 0]
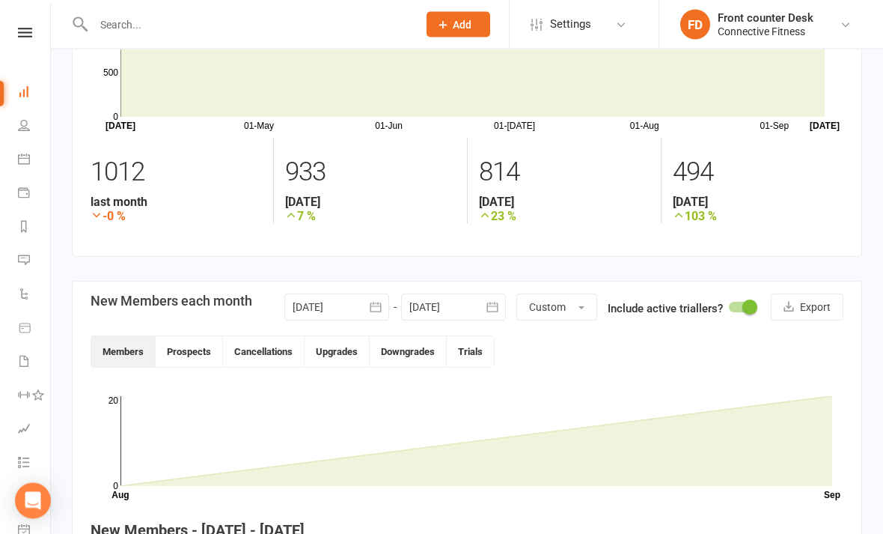
click at [20, 100] on link "Dashboard" at bounding box center [35, 93] width 34 height 34
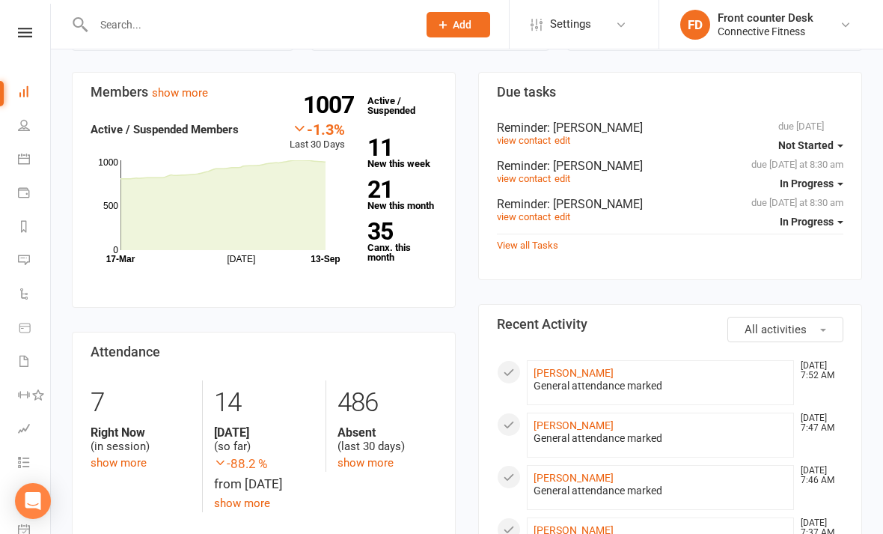
scroll to position [391, 0]
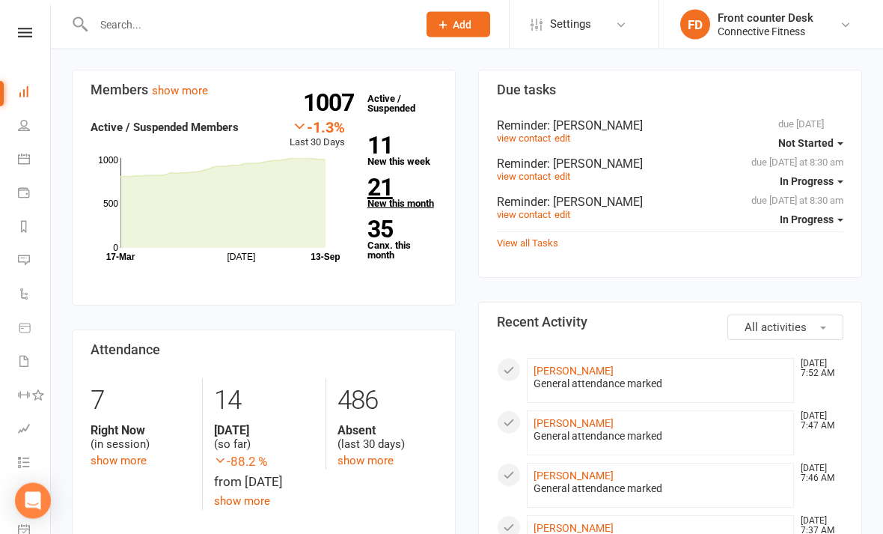
click at [419, 192] on strong "21" at bounding box center [399, 188] width 64 height 22
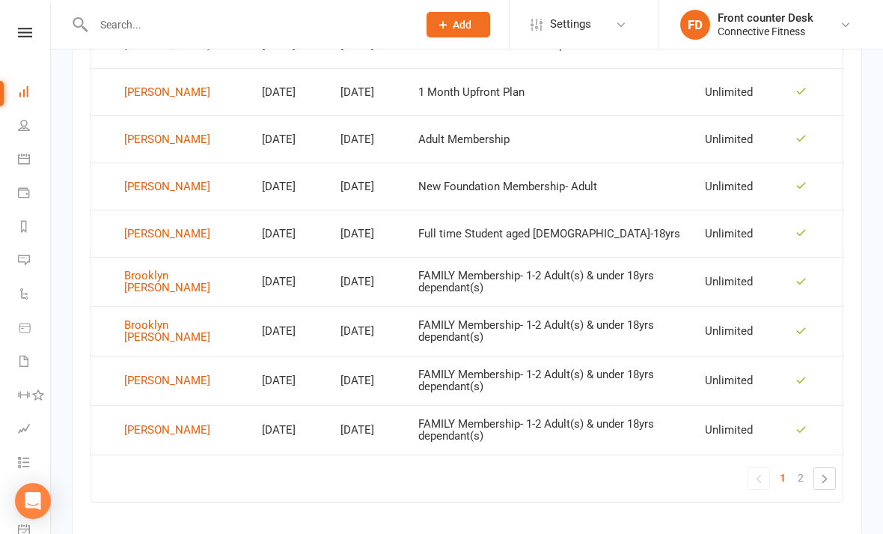
scroll to position [1004, 0]
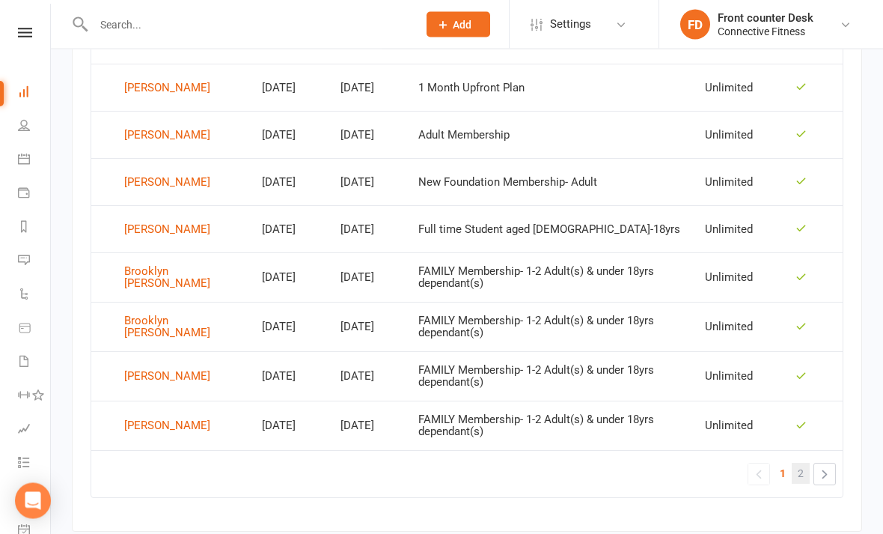
click at [799, 466] on span "2" at bounding box center [801, 473] width 6 height 21
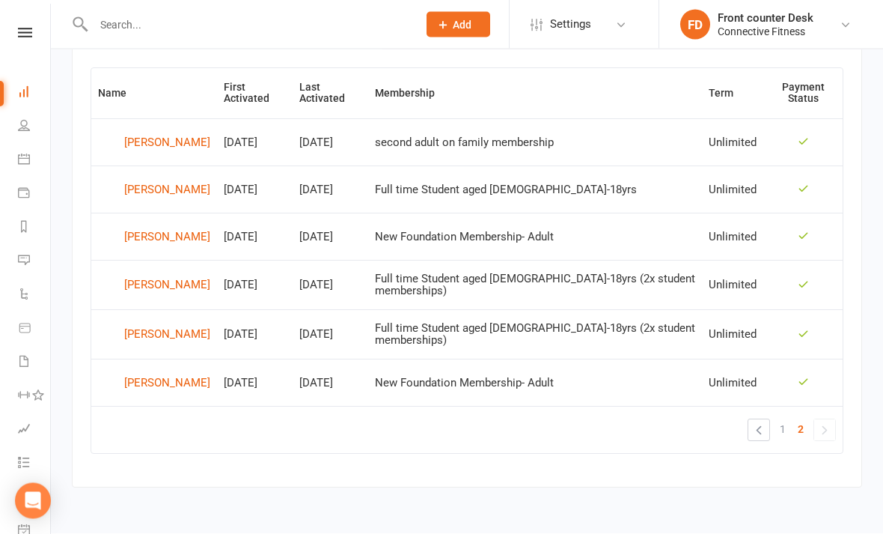
scroll to position [567, 0]
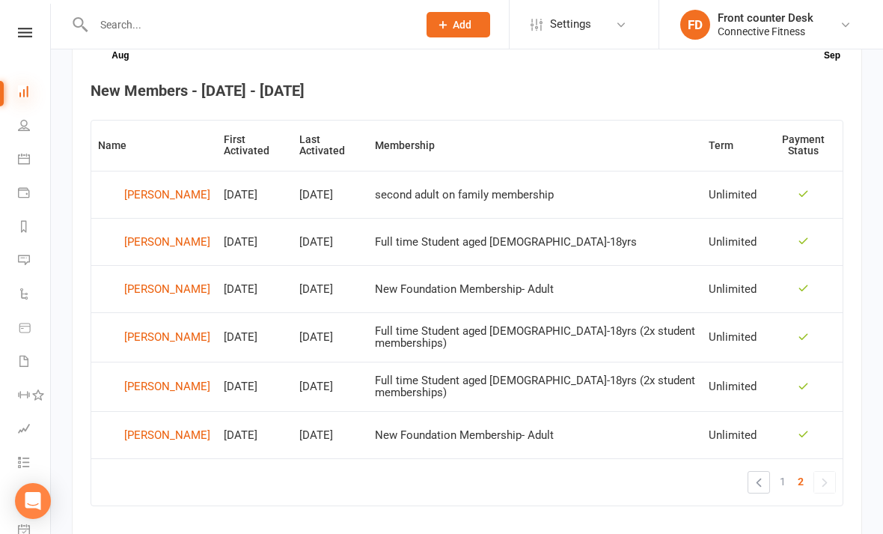
click at [24, 94] on icon at bounding box center [24, 91] width 12 height 12
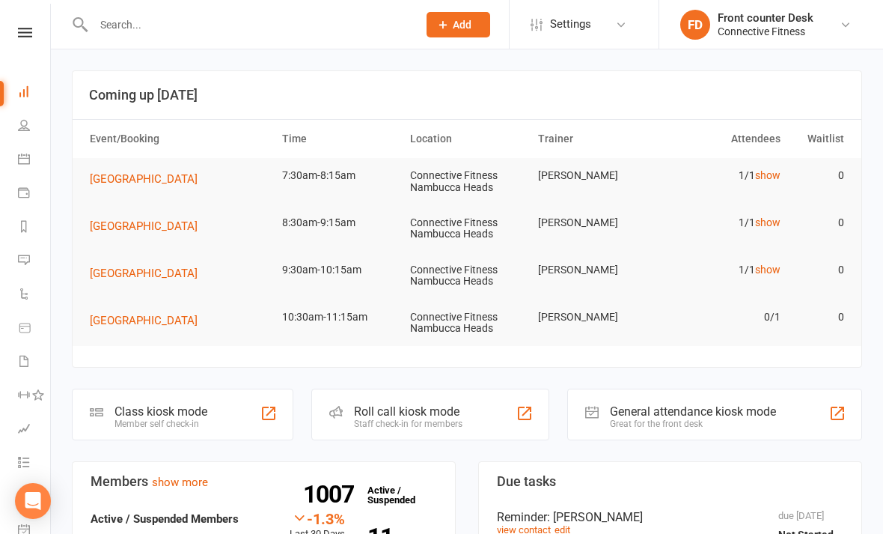
click at [26, 98] on link "Dashboard" at bounding box center [35, 93] width 34 height 34
click at [261, 27] on input "text" at bounding box center [248, 24] width 318 height 21
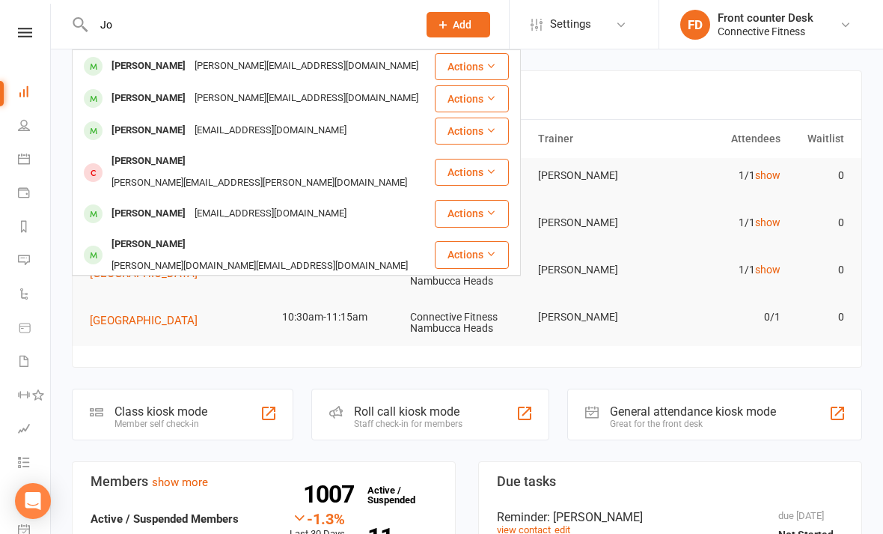
type input "J"
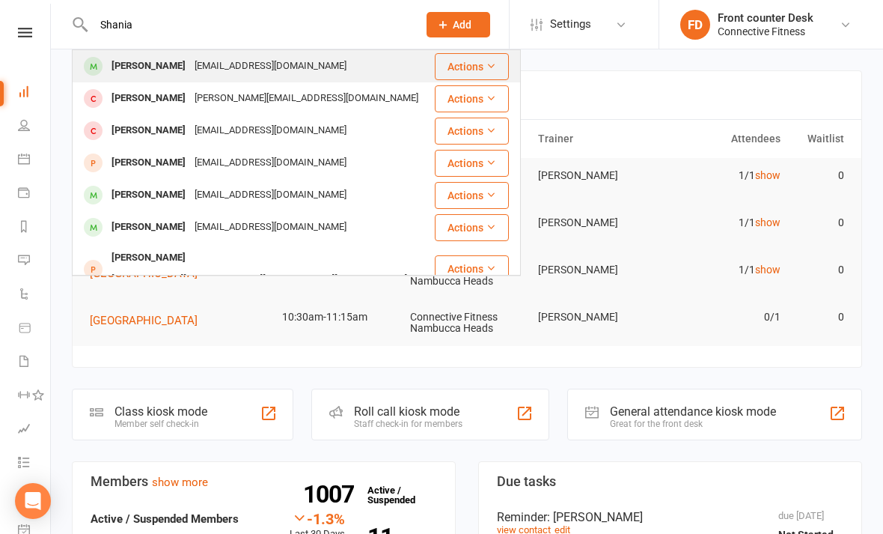
type input "Shania"
click at [356, 67] on div "[PERSON_NAME] [EMAIL_ADDRESS][DOMAIN_NAME]" at bounding box center [253, 66] width 360 height 31
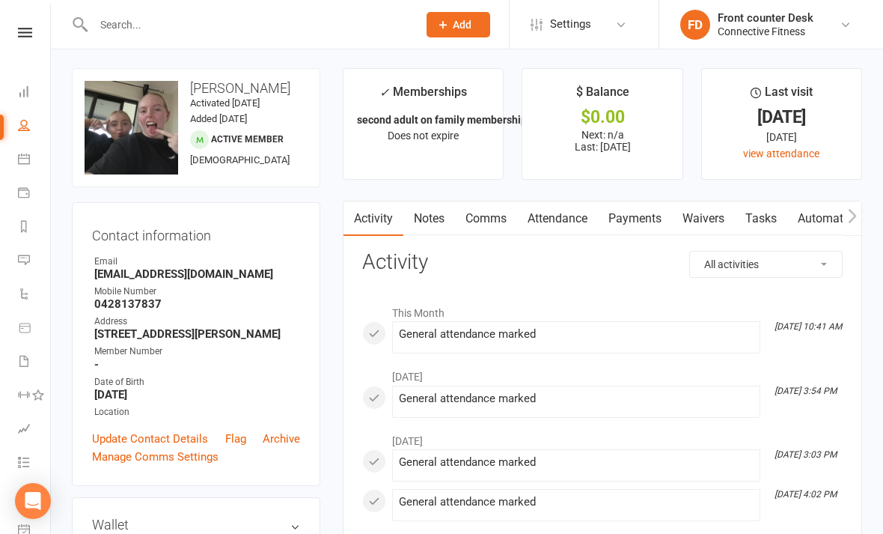
scroll to position [43, 0]
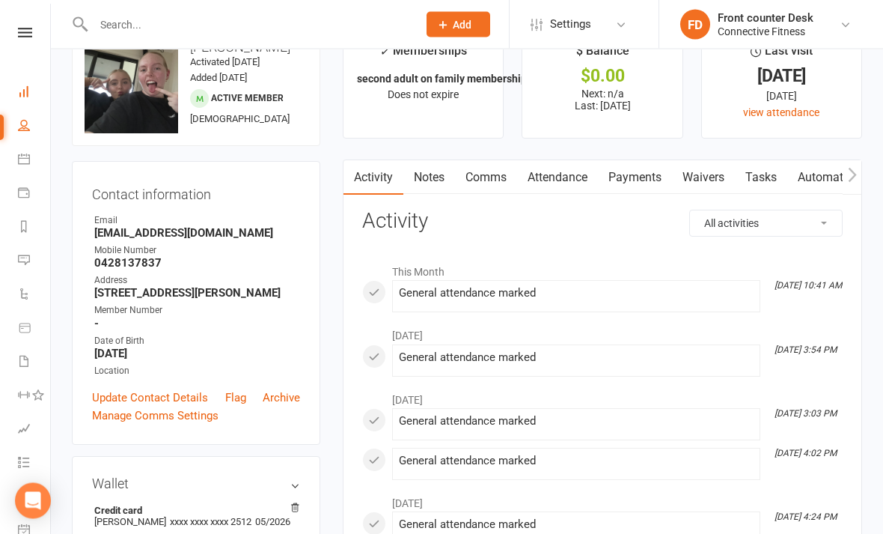
click at [28, 80] on link "Dashboard" at bounding box center [35, 93] width 34 height 34
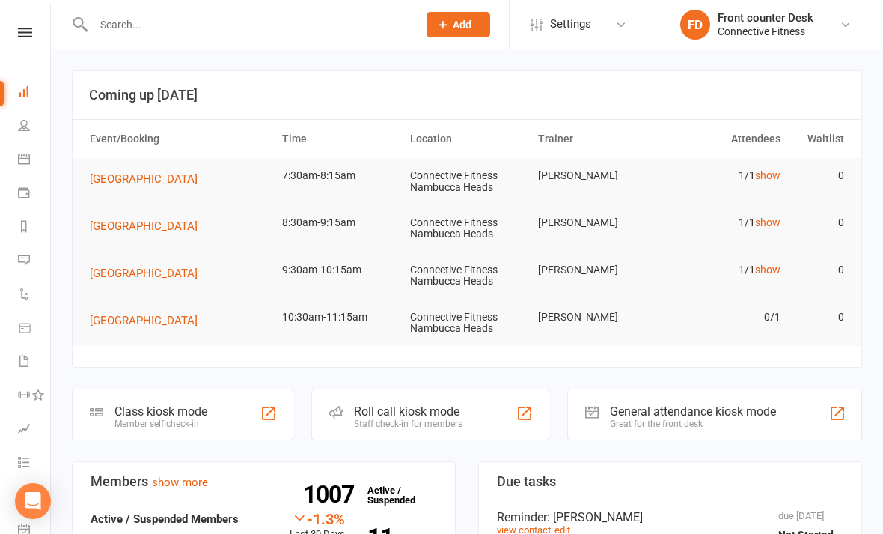
click at [212, 25] on input "text" at bounding box center [248, 24] width 318 height 21
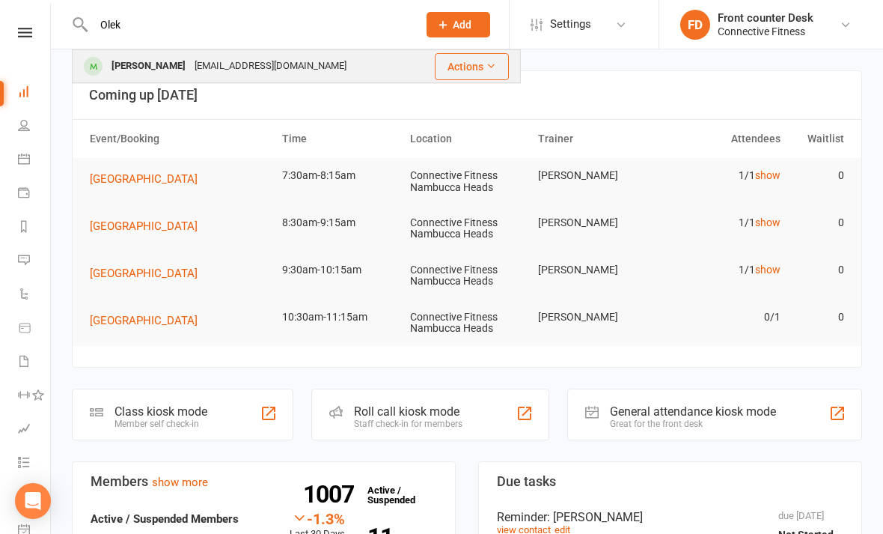
type input "Olek"
click at [360, 63] on div "[PERSON_NAME] [EMAIL_ADDRESS][DOMAIN_NAME]" at bounding box center [244, 66] width 342 height 31
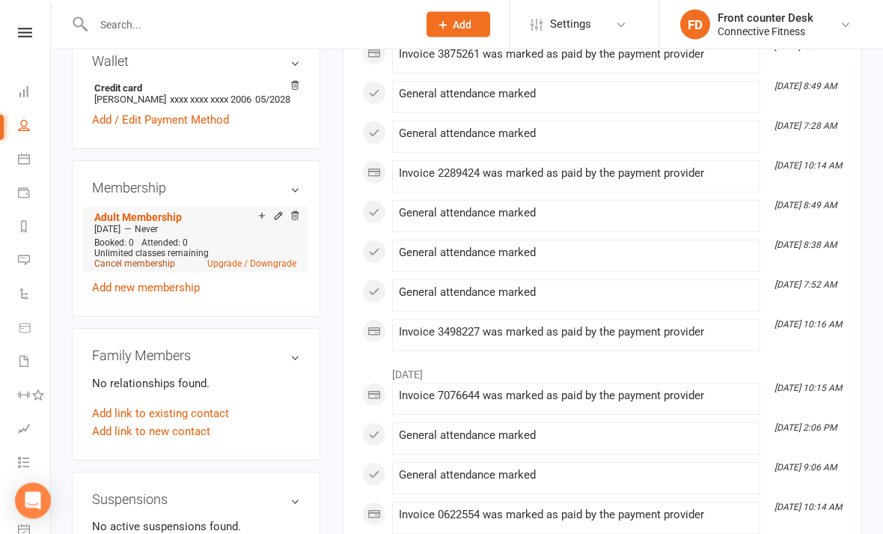
scroll to position [466, 0]
click at [161, 269] on link "Cancel membership" at bounding box center [134, 263] width 81 height 10
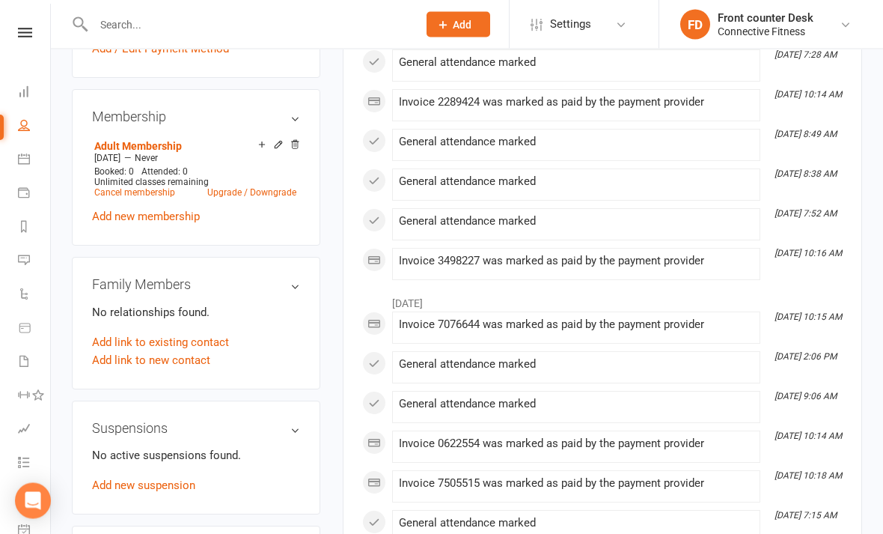
scroll to position [535, 0]
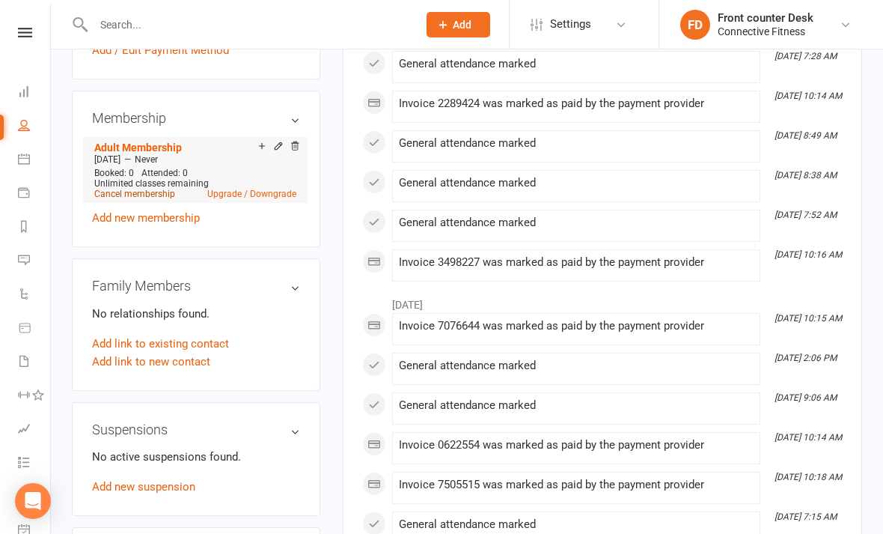
click at [156, 199] on link "Cancel membership" at bounding box center [134, 194] width 81 height 10
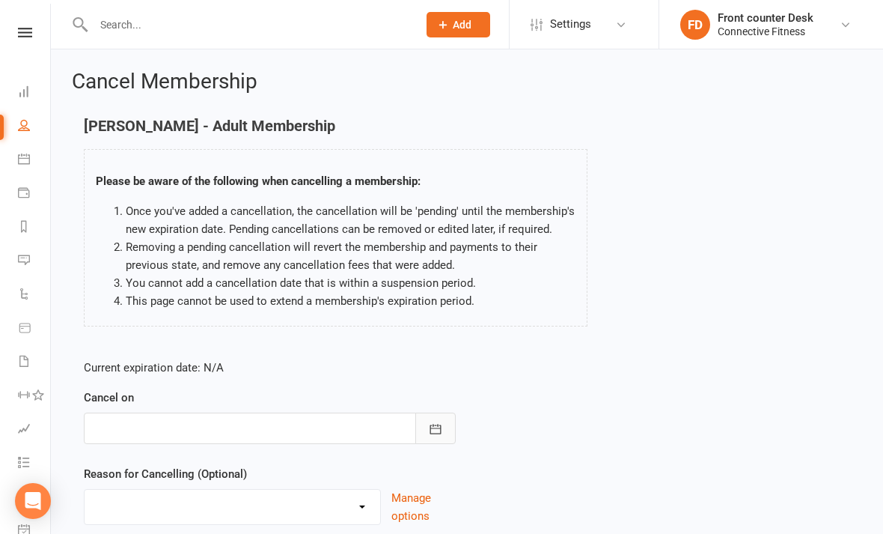
click at [439, 430] on icon "button" at bounding box center [435, 428] width 15 height 15
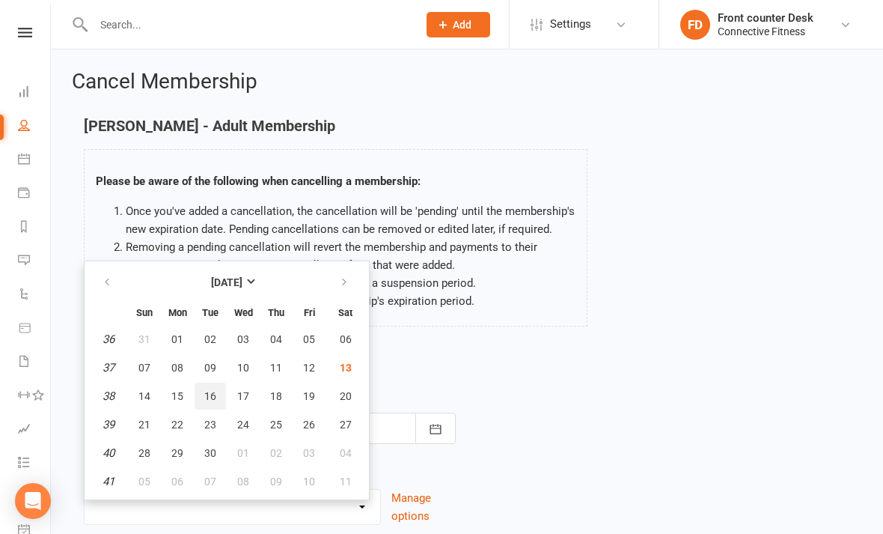
click at [211, 394] on span "16" at bounding box center [210, 396] width 12 height 12
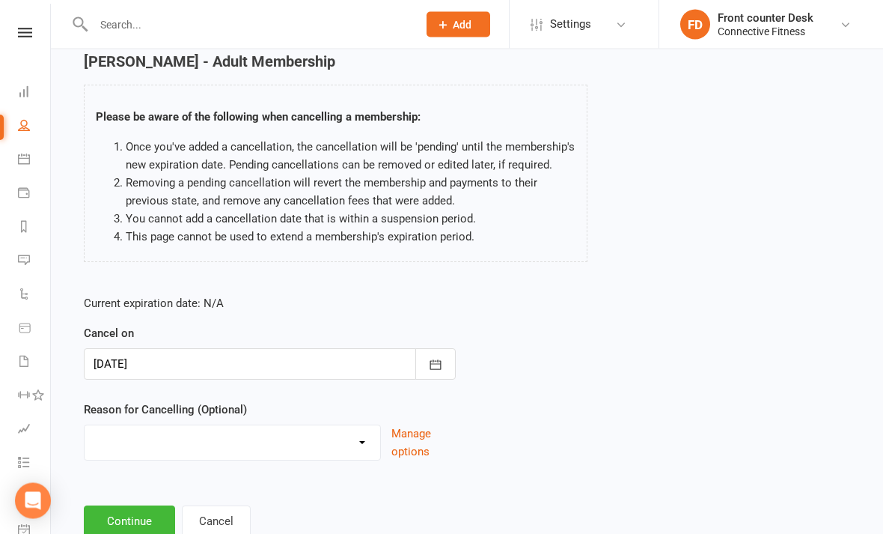
scroll to position [77, 0]
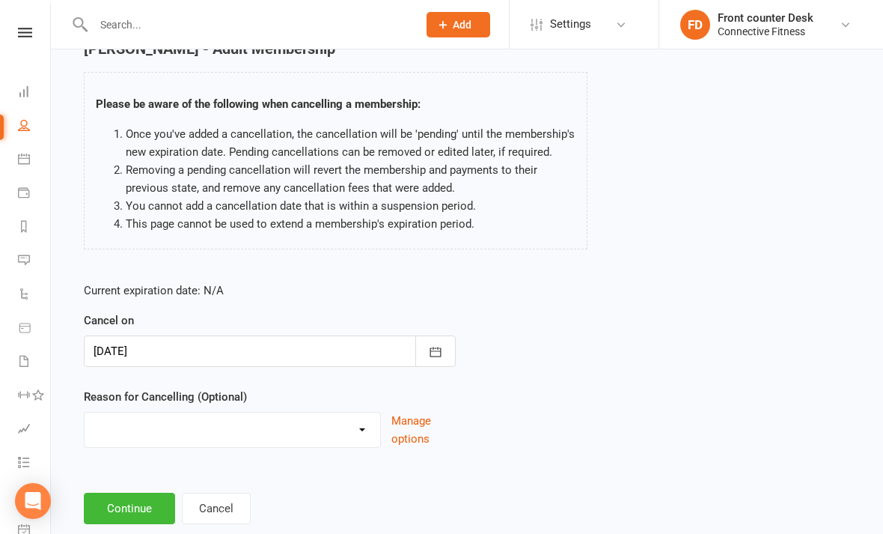
click at [365, 430] on select "Holiday Injury Member request at Facility Member request Via email Member reque…" at bounding box center [233, 427] width 296 height 30
click at [518, 383] on div "Current expiration date: N/A Cancel on [DATE] [DATE] Sun Mon Tue Wed Thu Fri Sa…" at bounding box center [467, 369] width 789 height 198
click at [437, 351] on icon "button" at bounding box center [435, 351] width 15 height 15
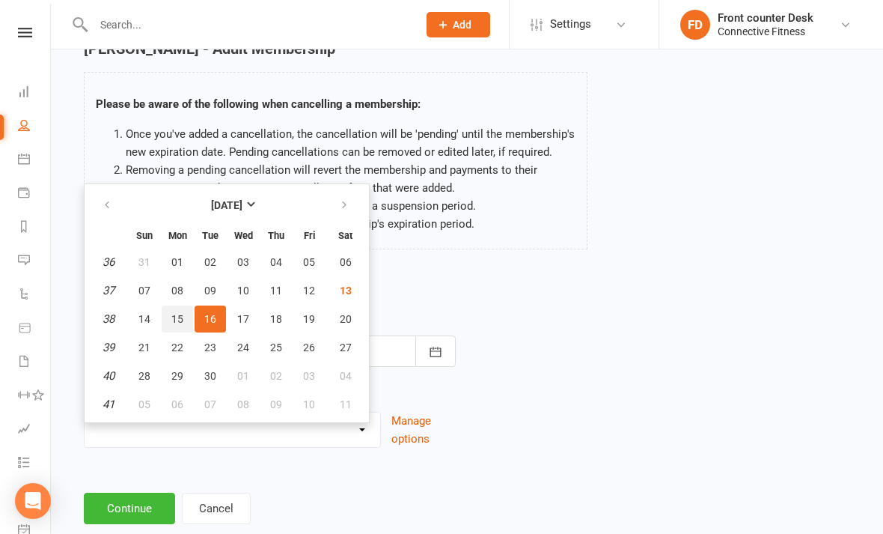
click at [183, 317] on span "15" at bounding box center [177, 319] width 12 height 12
type input "[DATE]"
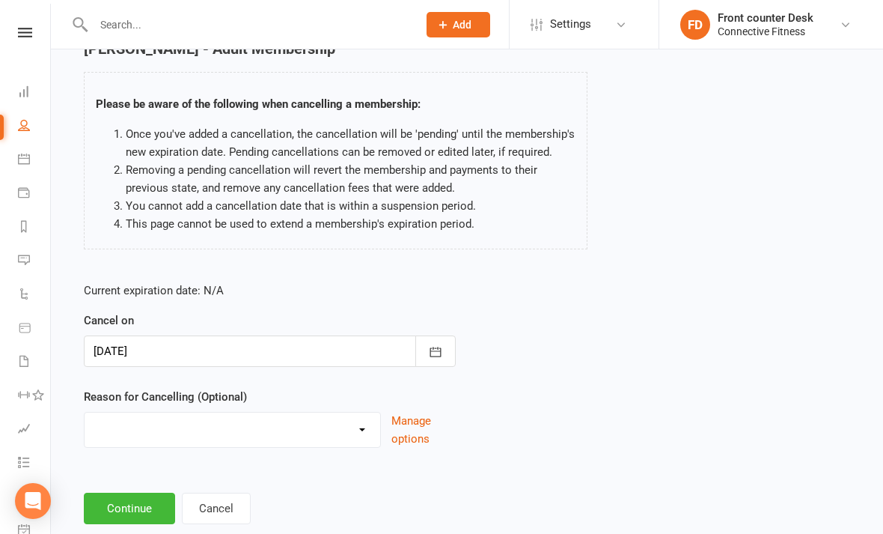
click at [370, 418] on select "Holiday Injury Member request at Facility Member request Via email Member reque…" at bounding box center [233, 427] width 296 height 30
select select "7"
click at [150, 507] on button "Continue" at bounding box center [129, 507] width 91 height 31
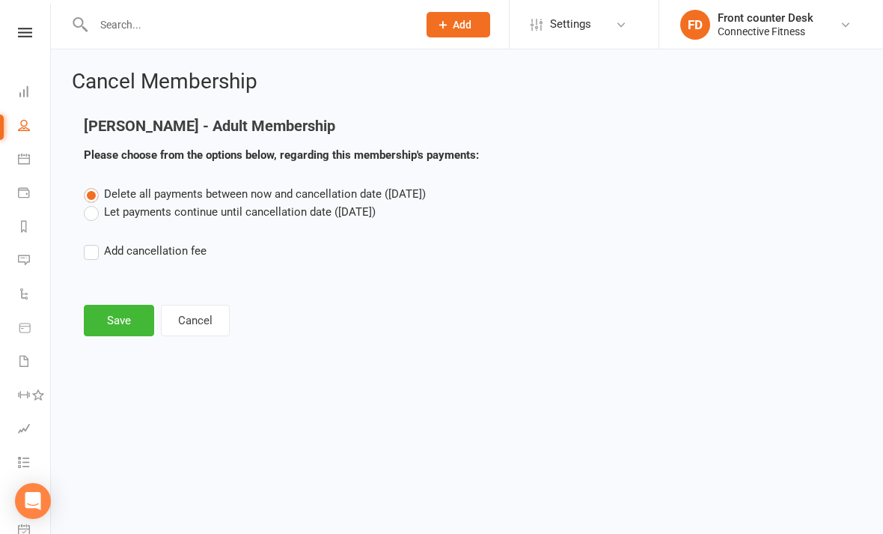
scroll to position [0, 0]
click at [123, 322] on button "Save" at bounding box center [119, 320] width 70 height 31
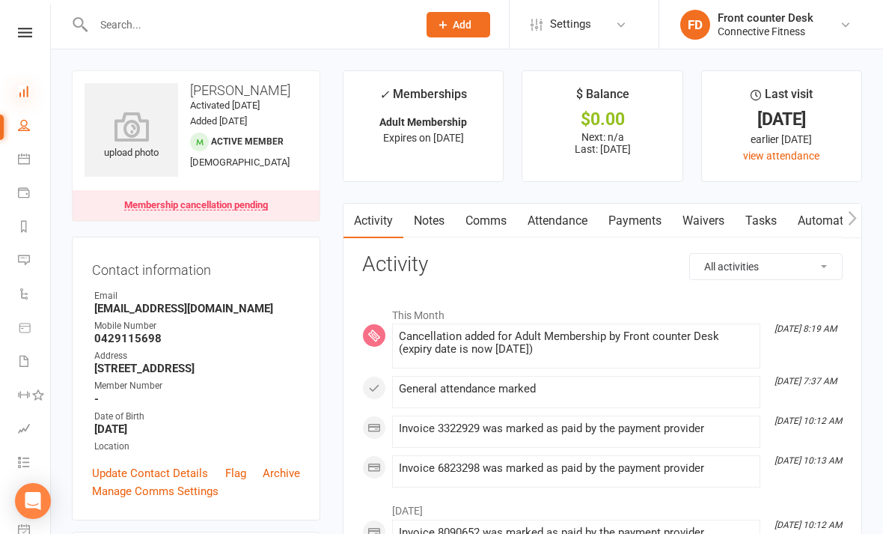
click at [25, 90] on icon at bounding box center [24, 91] width 12 height 12
